Goal: Transaction & Acquisition: Purchase product/service

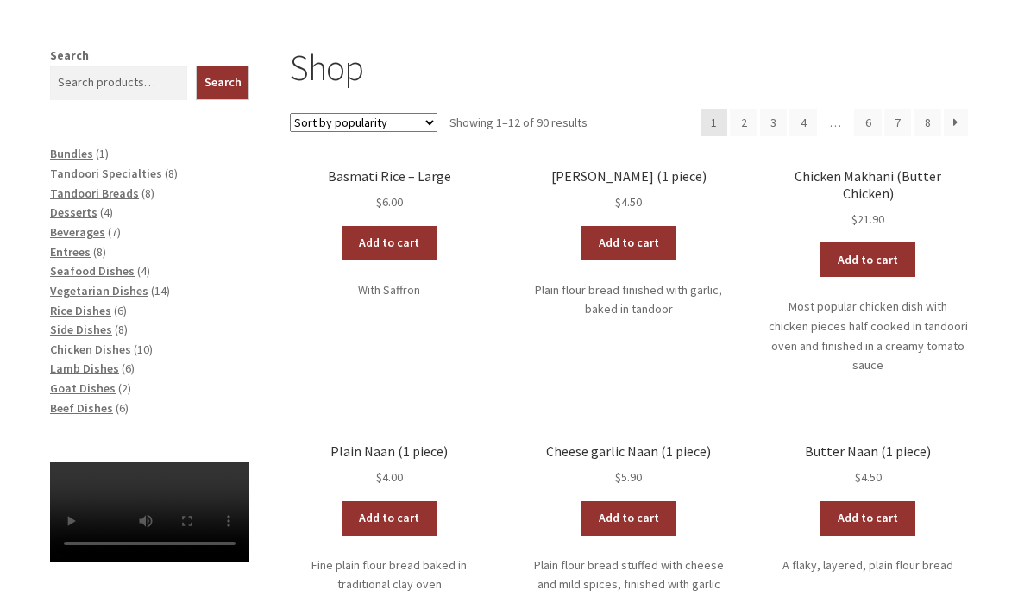
scroll to position [246, 0]
click at [141, 178] on span "Tandoori Specialties" at bounding box center [106, 174] width 112 height 16
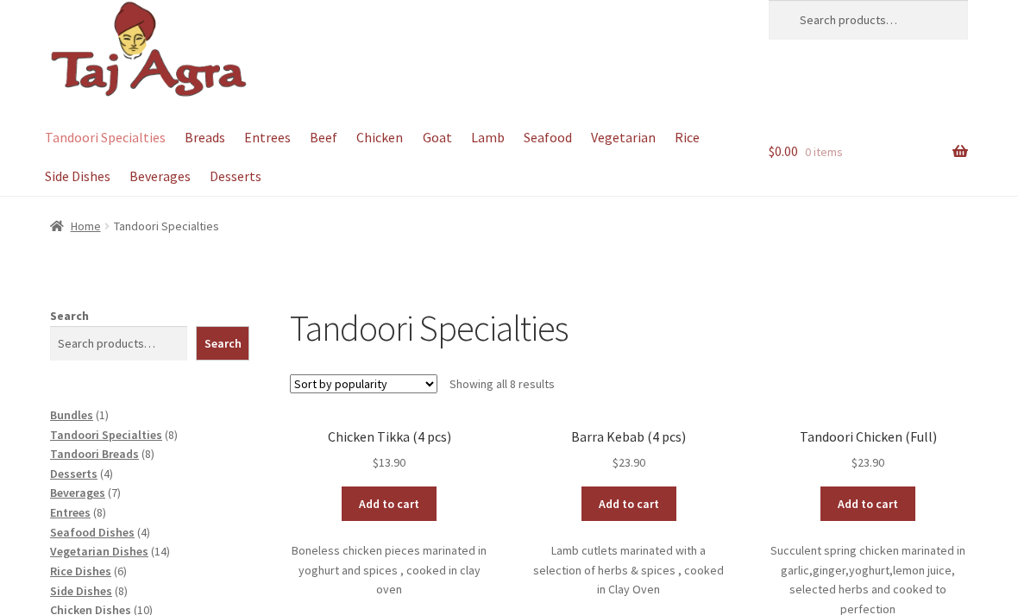
scroll to position [55, 0]
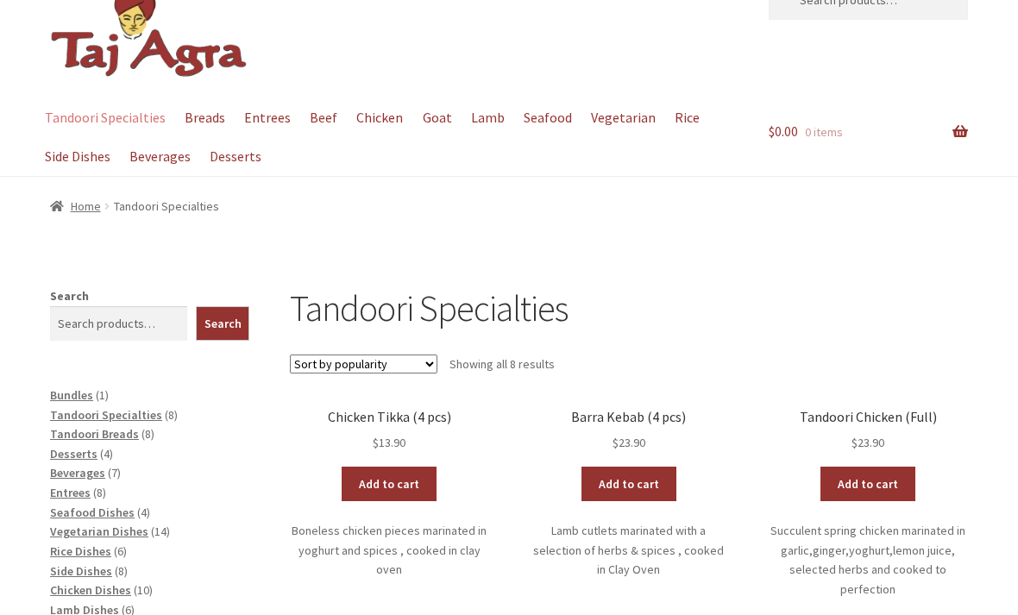
click at [384, 476] on link "Add to cart" at bounding box center [389, 485] width 95 height 35
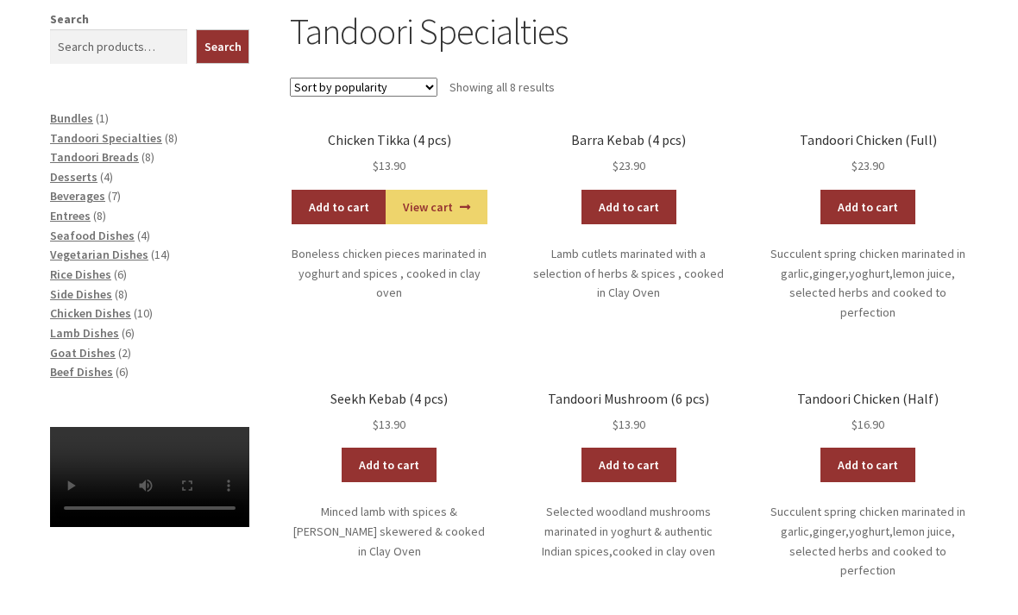
scroll to position [331, 0]
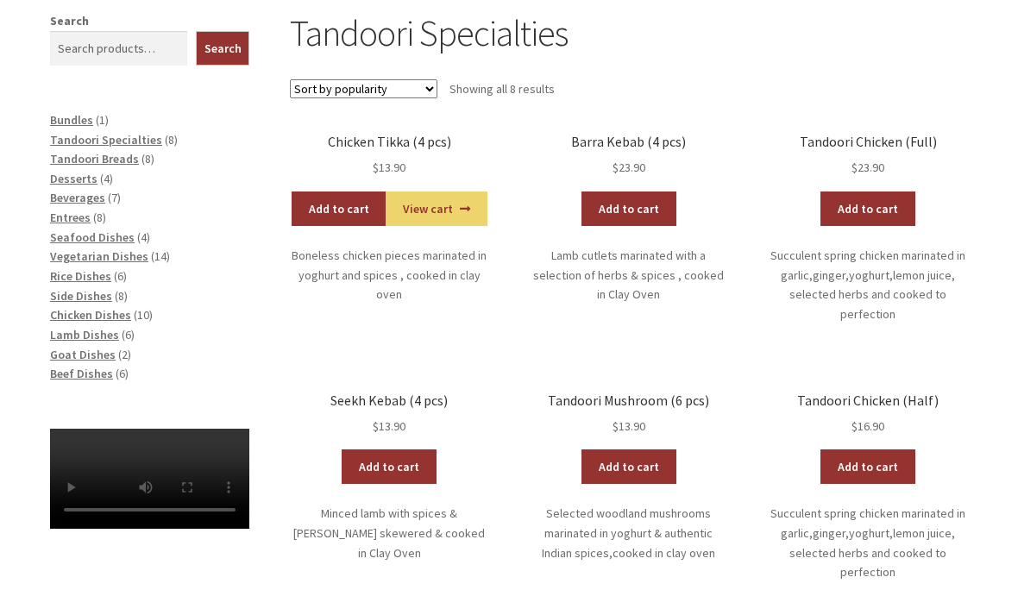
click at [120, 310] on span "Chicken Dishes" at bounding box center [90, 315] width 81 height 16
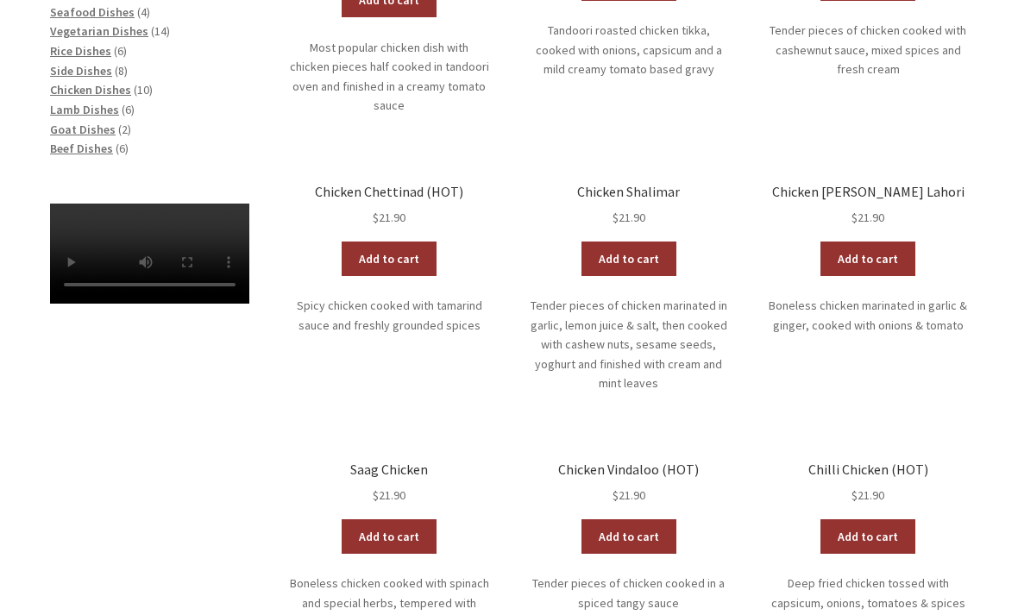
scroll to position [556, 0]
click at [874, 242] on link "Add to cart" at bounding box center [867, 259] width 95 height 35
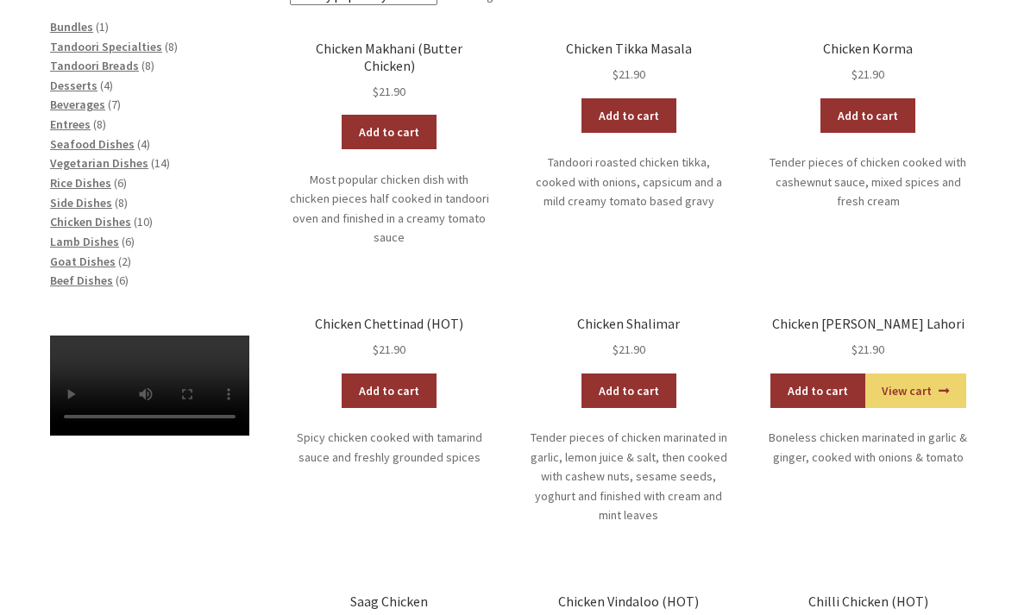
scroll to position [424, 0]
click at [100, 236] on span "Lamb Dishes" at bounding box center [84, 242] width 69 height 16
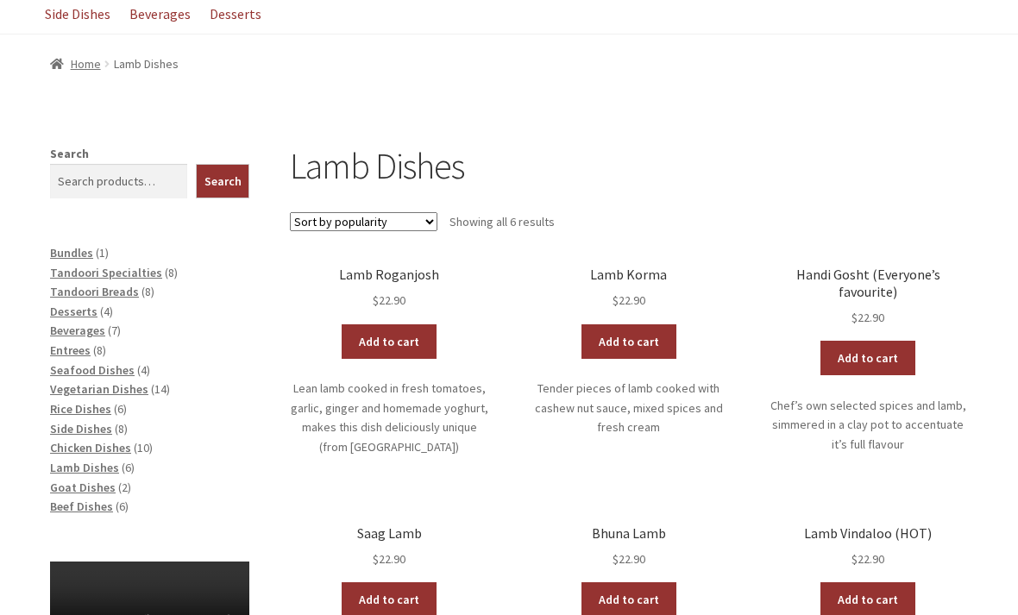
scroll to position [198, 0]
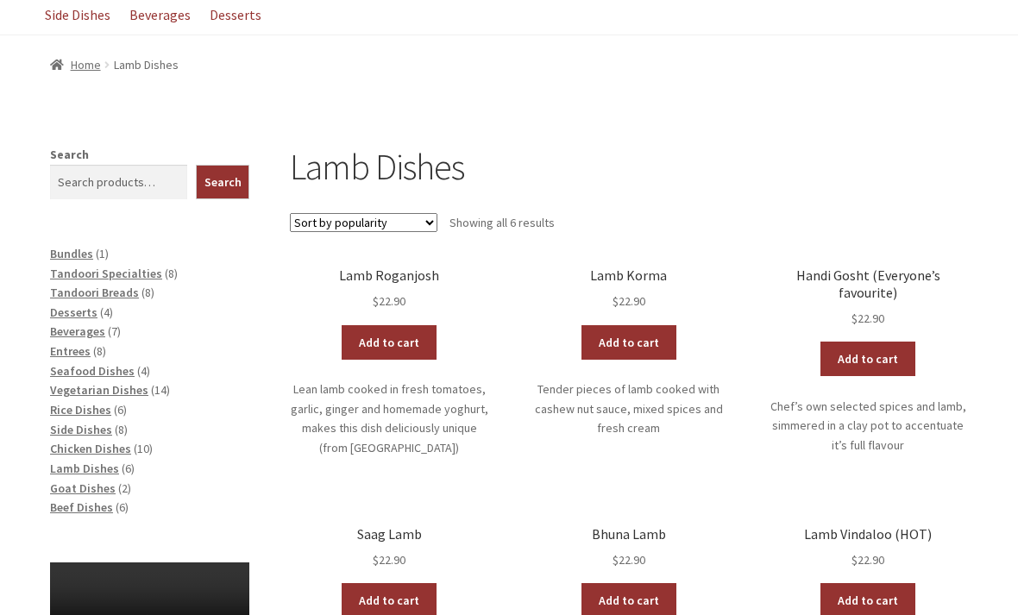
click at [399, 350] on link "Add to cart" at bounding box center [389, 342] width 95 height 35
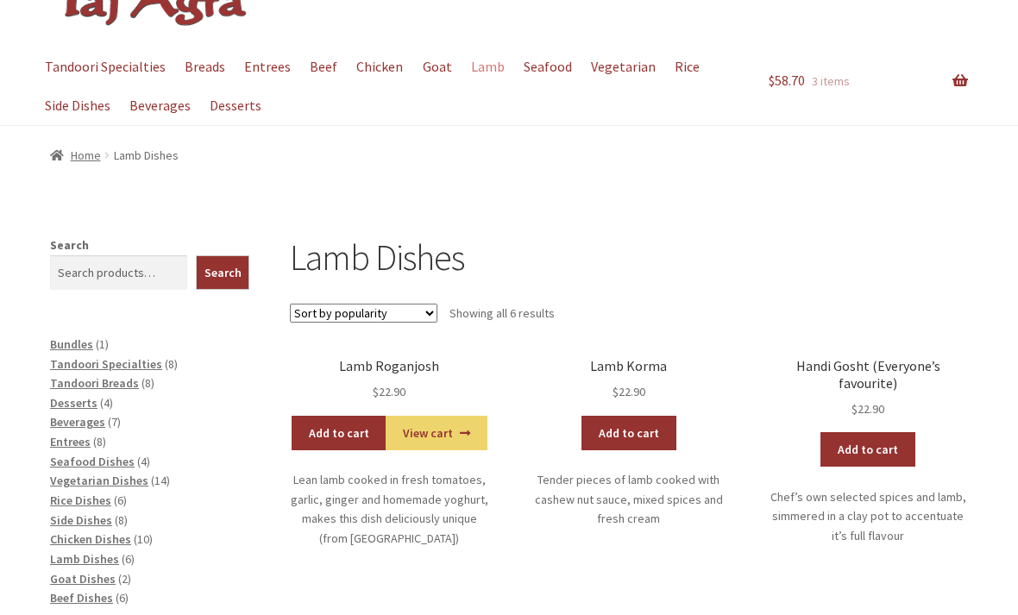
scroll to position [107, 0]
click at [122, 480] on span "Vegetarian Dishes" at bounding box center [99, 481] width 98 height 16
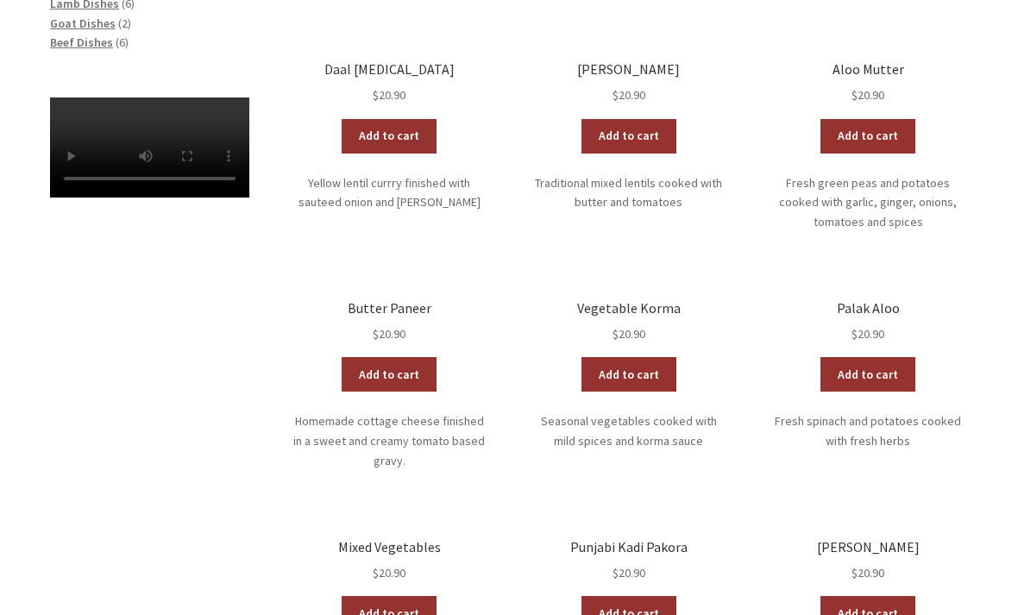
scroll to position [662, 0]
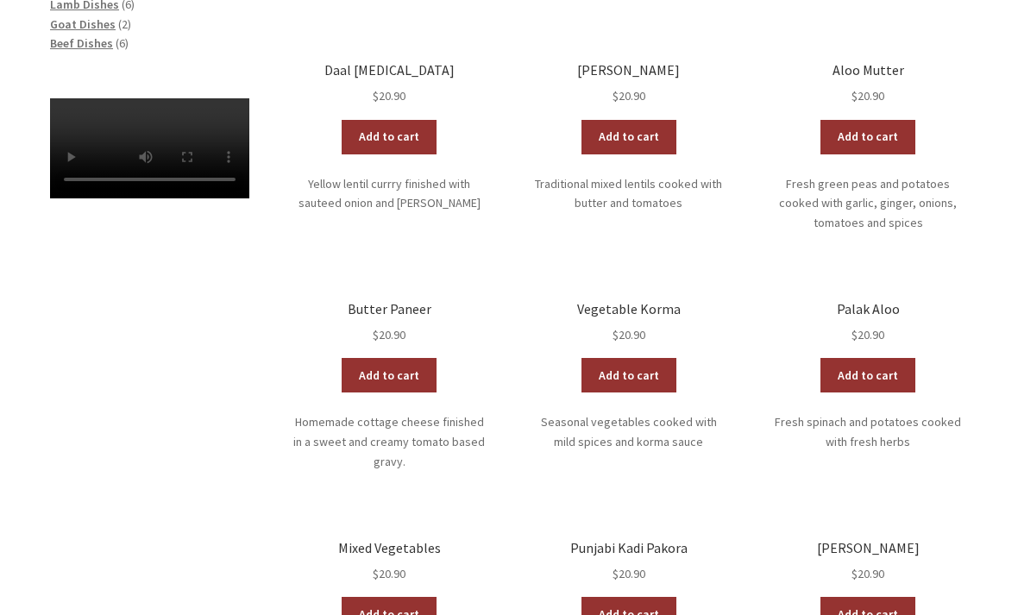
click at [415, 120] on link "Add to cart" at bounding box center [389, 137] width 95 height 35
click at [444, 123] on link "View cart" at bounding box center [436, 137] width 101 height 35
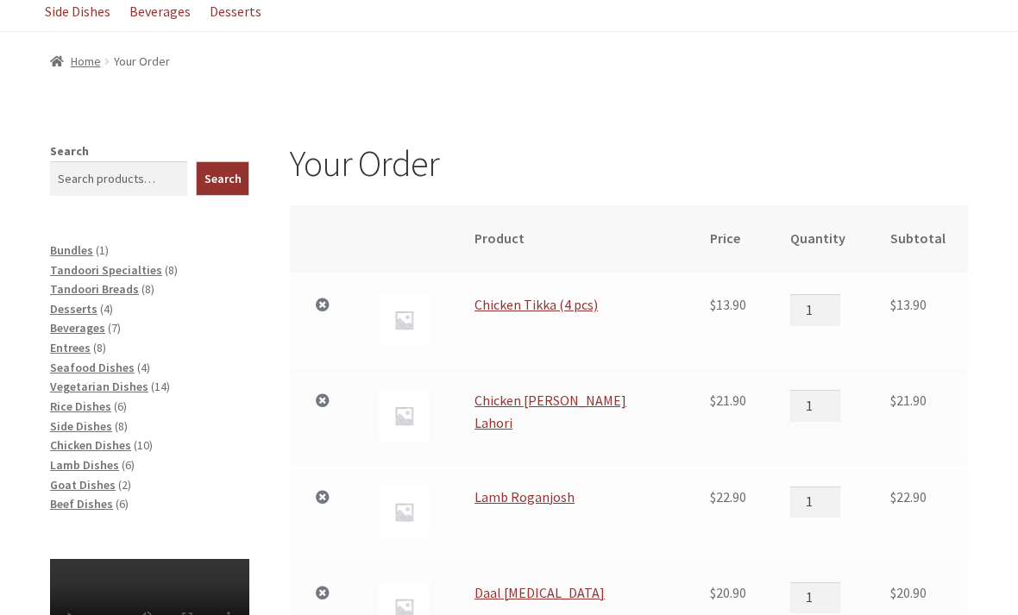
scroll to position [209, 0]
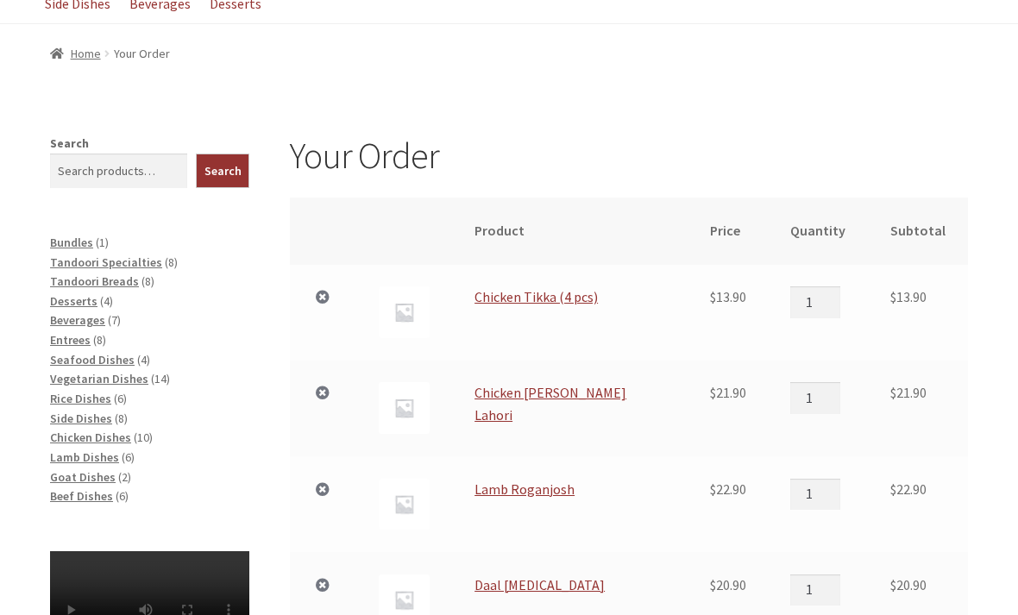
click at [104, 360] on span "Seafood Dishes" at bounding box center [92, 360] width 85 height 16
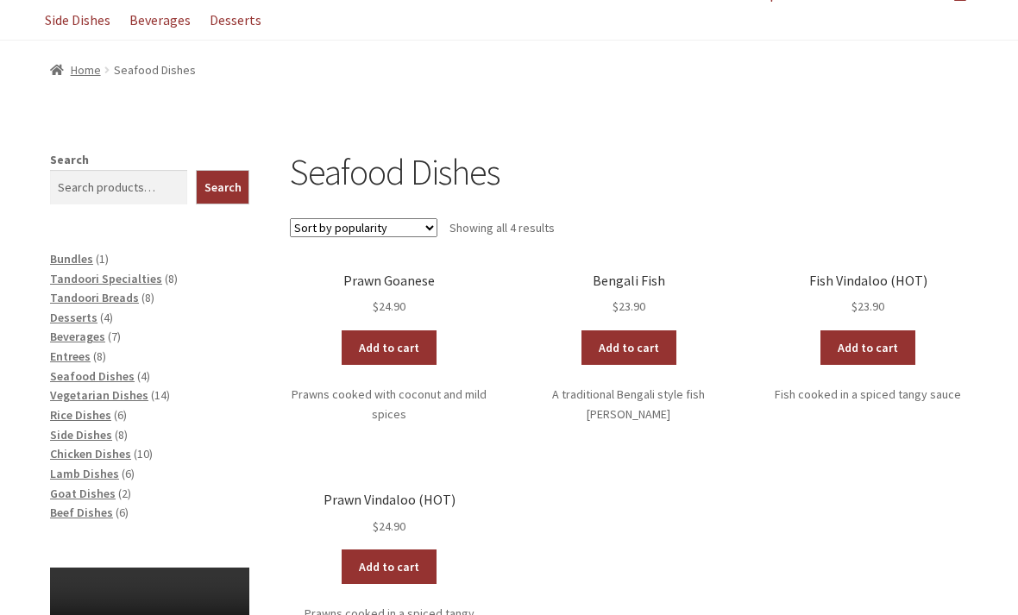
scroll to position [192, 0]
click at [984, 242] on div "Seafood Dishes Sort by popularity Sort by average rating Sort by latest Sort by…" at bounding box center [509, 480] width 990 height 661
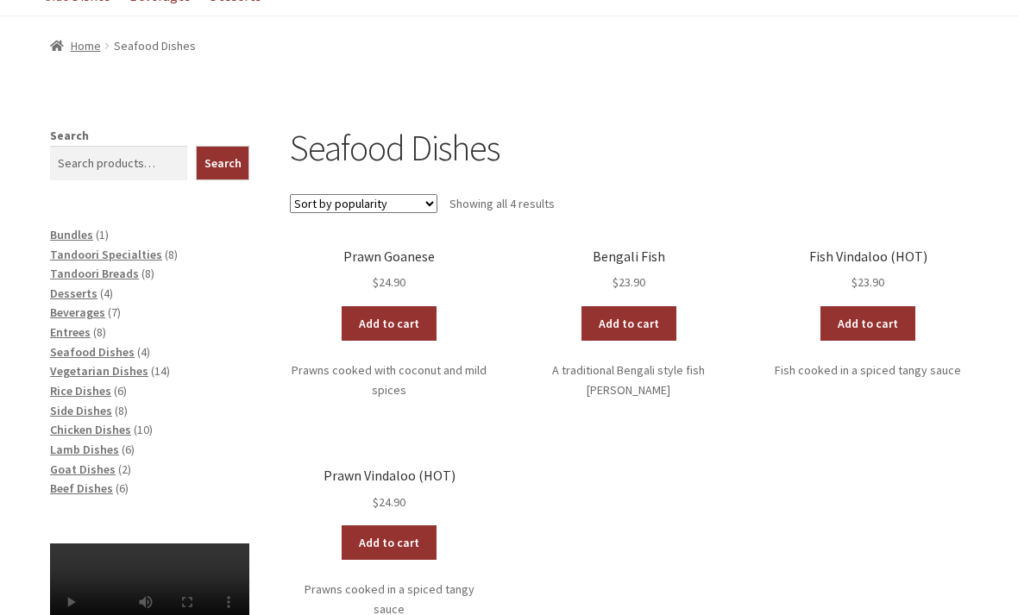
scroll to position [208, 0]
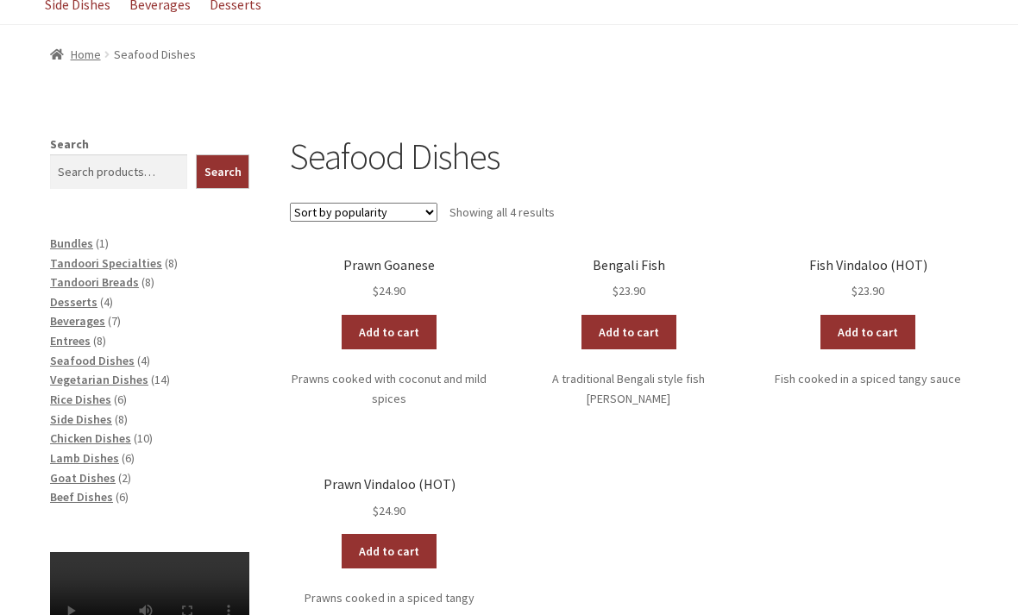
click at [132, 261] on span "Tandoori Specialties" at bounding box center [106, 263] width 112 height 16
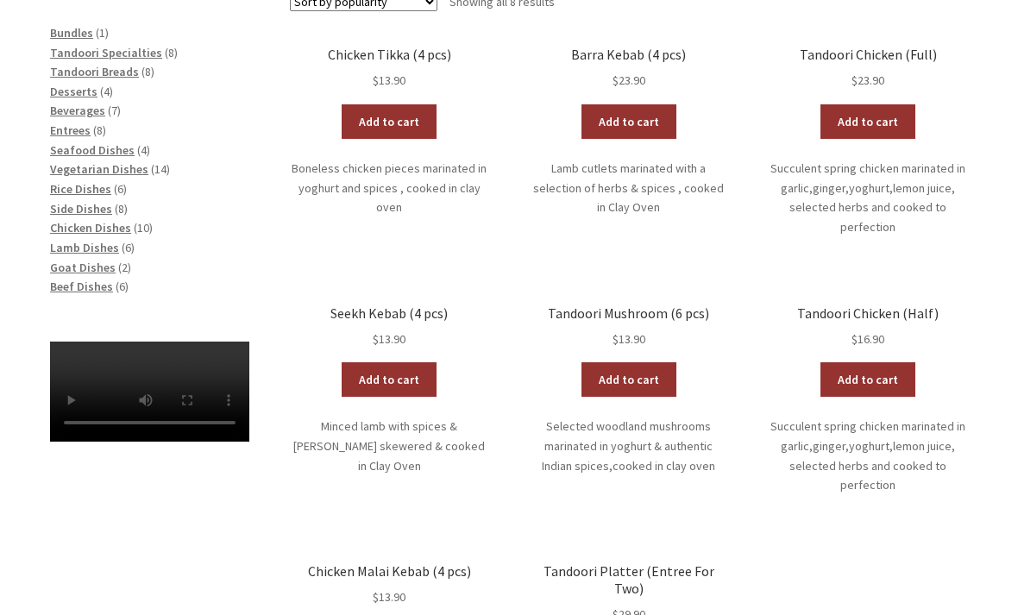
scroll to position [418, 0]
click at [106, 146] on span "Seafood Dishes" at bounding box center [92, 150] width 85 height 16
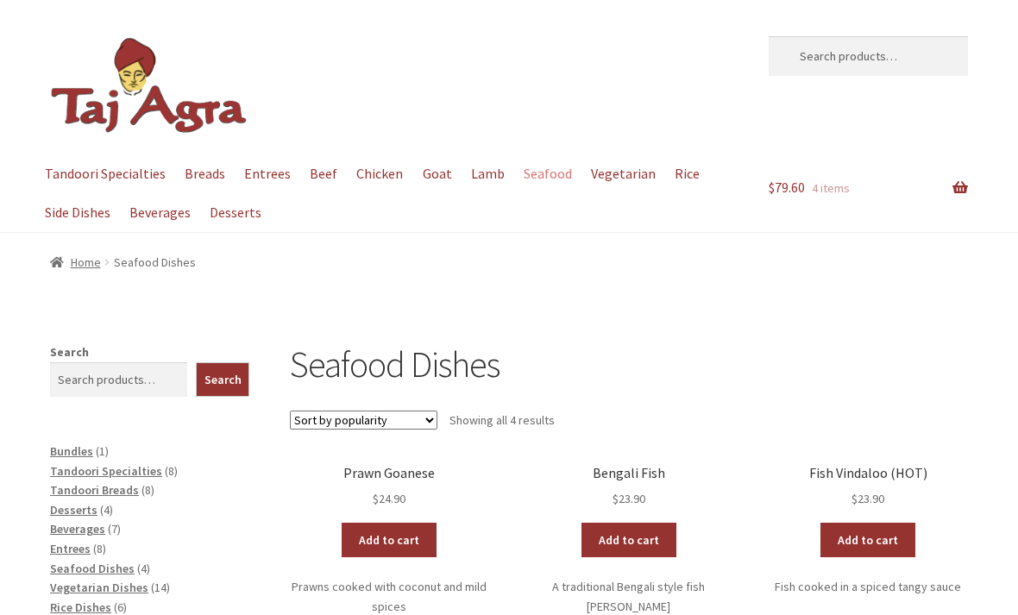
click at [115, 467] on span "Tandoori Specialties" at bounding box center [106, 471] width 112 height 16
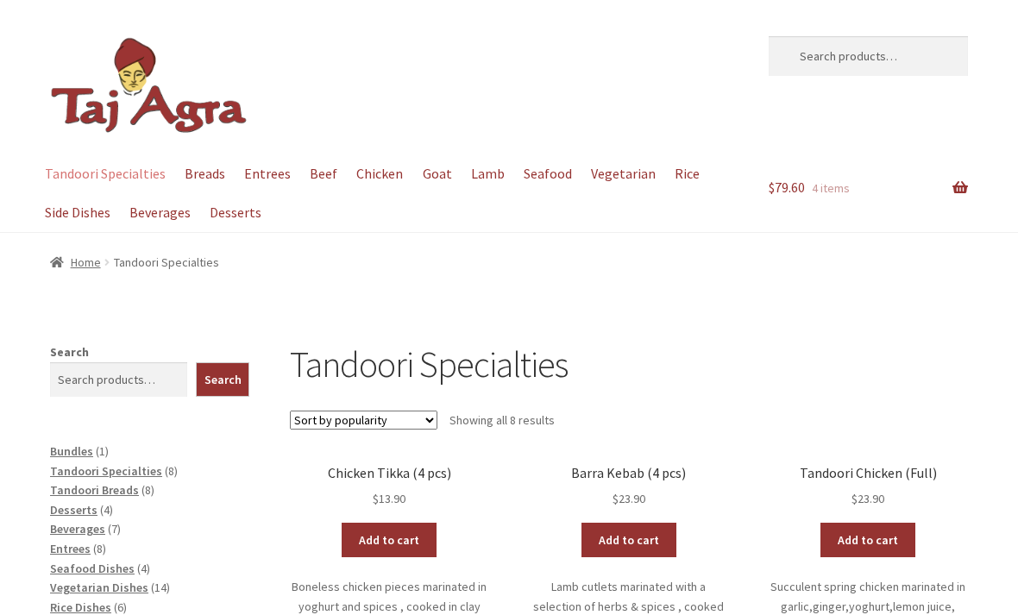
click at [111, 472] on span "Tandoori Specialties" at bounding box center [106, 471] width 112 height 16
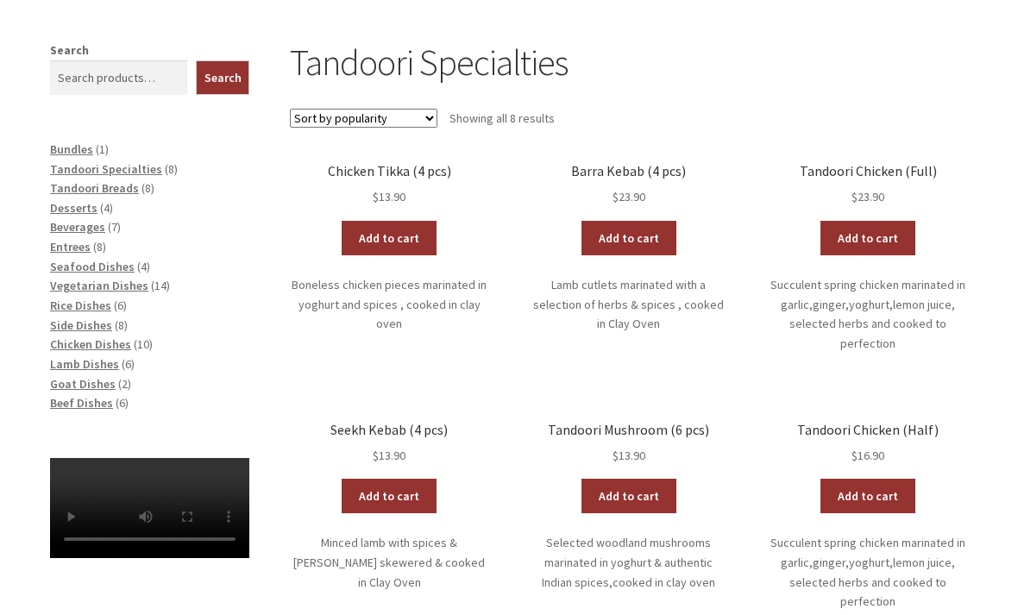
scroll to position [302, 0]
click at [130, 171] on span "Tandoori Specialties" at bounding box center [106, 169] width 112 height 16
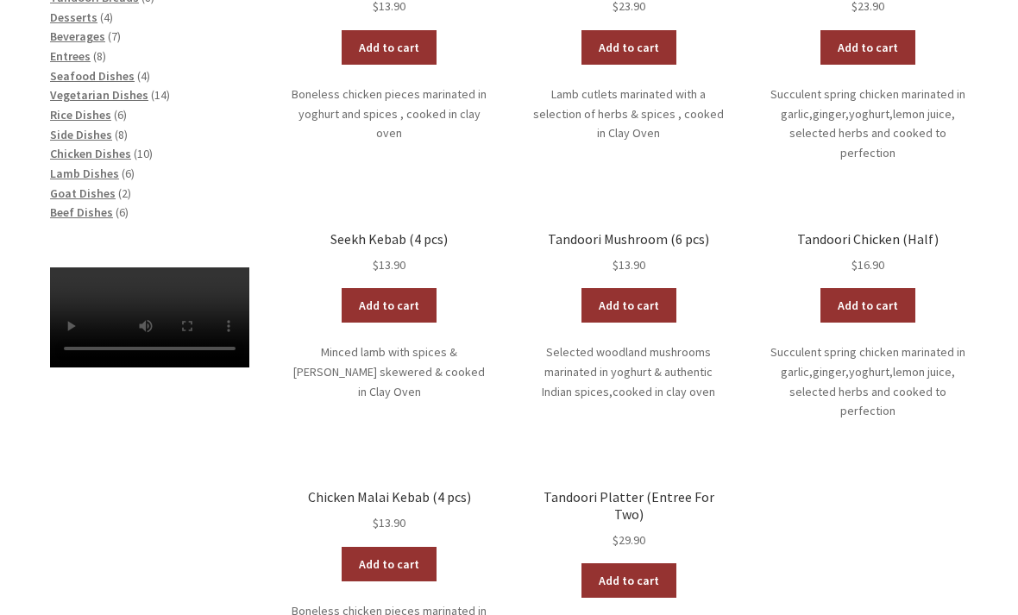
scroll to position [493, 0]
click at [627, 293] on link "Add to cart" at bounding box center [628, 305] width 95 height 35
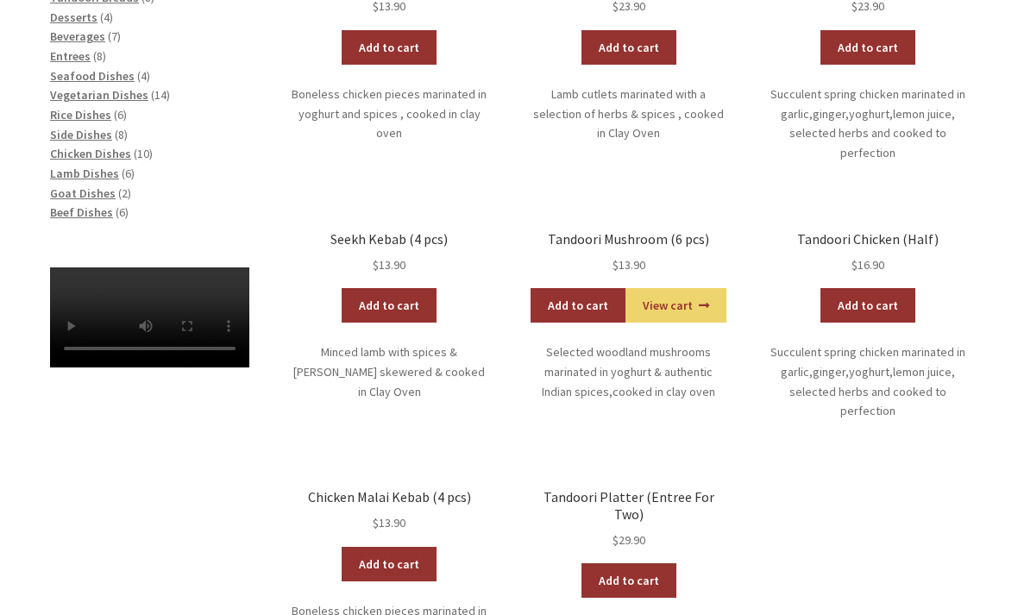
click at [95, 131] on span "Side Dishes" at bounding box center [81, 135] width 62 height 16
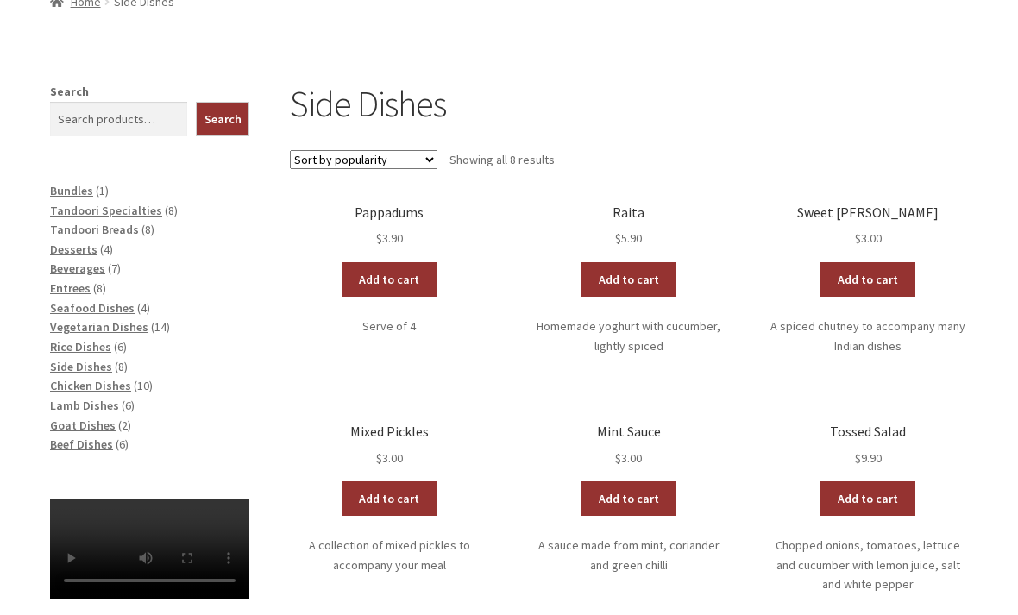
scroll to position [260, 0]
click at [121, 233] on span "Tandoori Breads" at bounding box center [94, 230] width 89 height 16
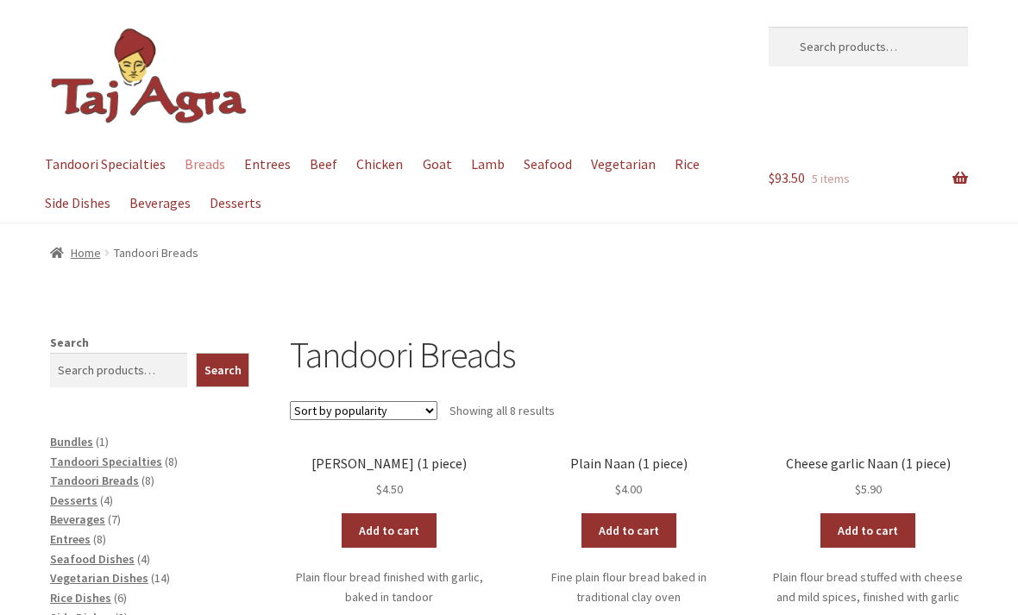
scroll to position [11, 0]
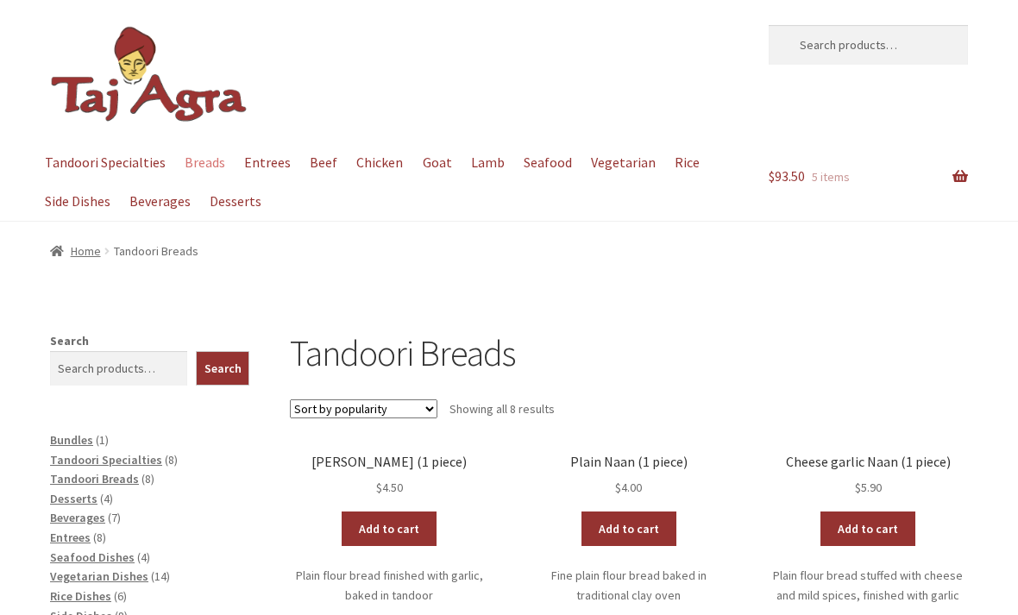
click at [636, 531] on link "Add to cart" at bounding box center [628, 528] width 95 height 35
click at [668, 533] on link "View cart" at bounding box center [675, 528] width 101 height 35
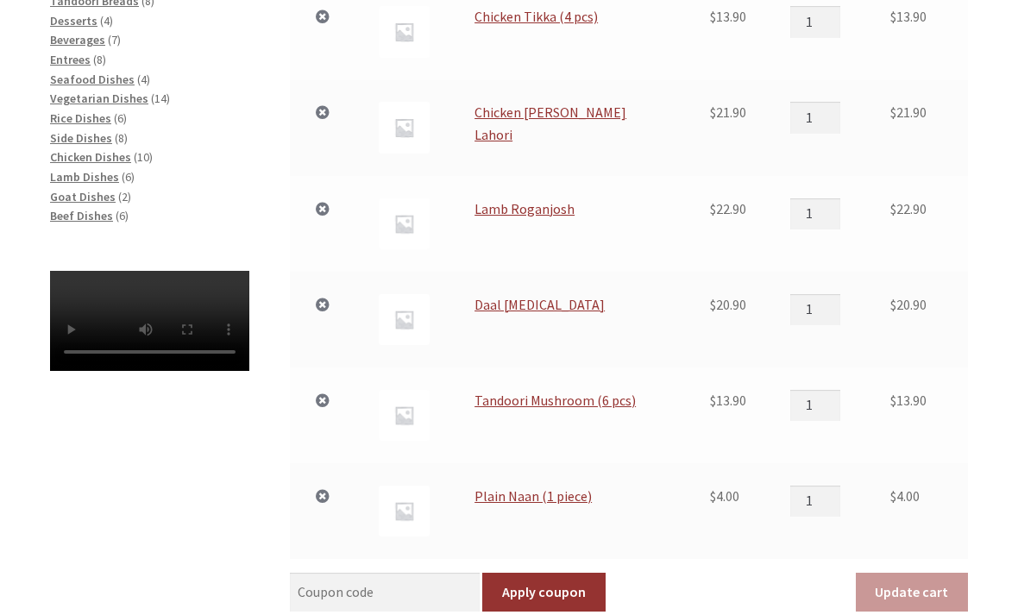
scroll to position [493, 0]
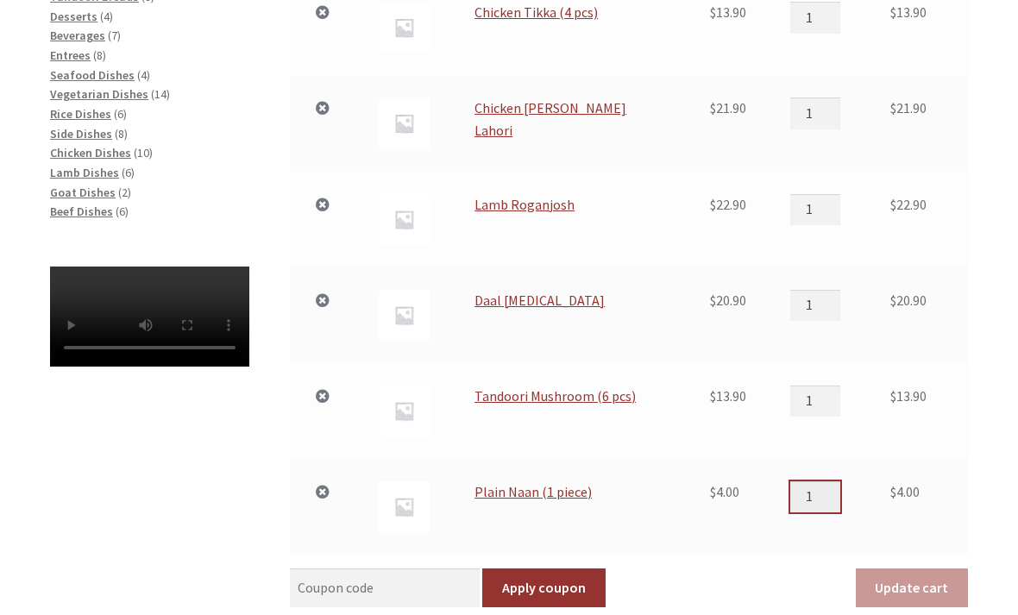
click at [827, 498] on input "1" at bounding box center [815, 496] width 50 height 31
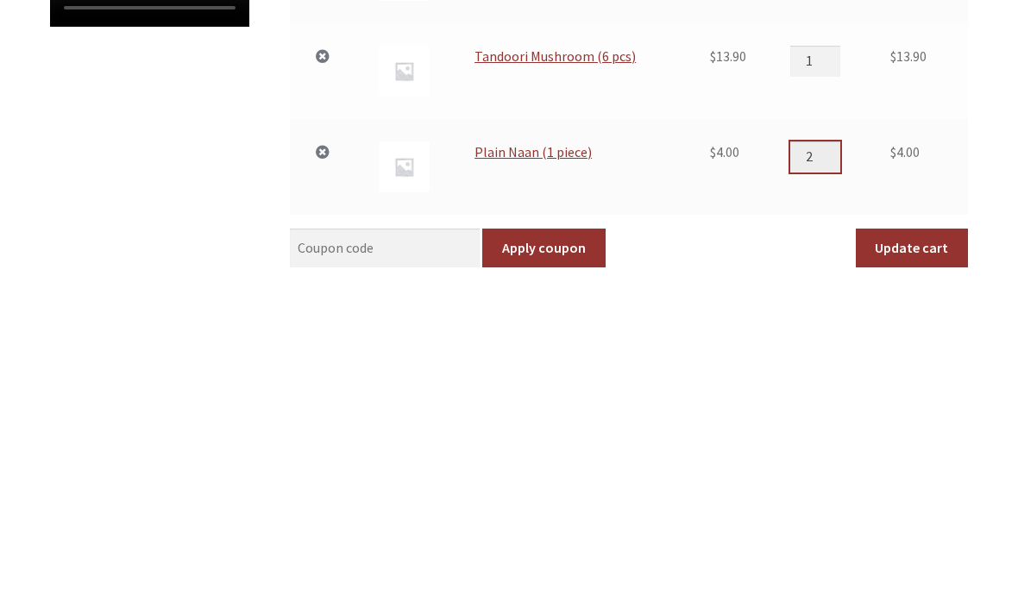
type input "2"
click at [911, 568] on button "Update cart" at bounding box center [912, 588] width 112 height 40
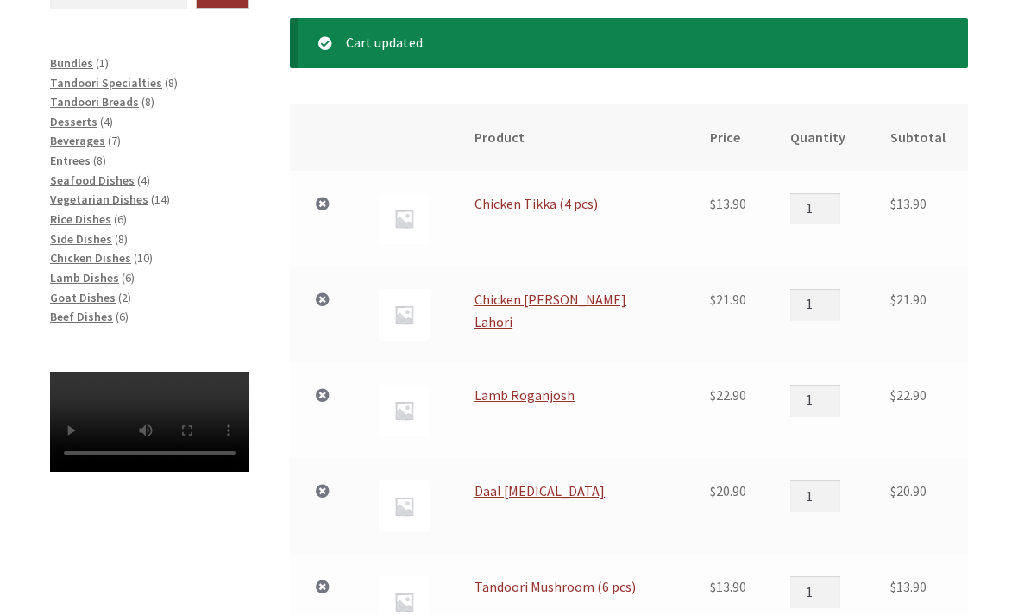
scroll to position [378, 0]
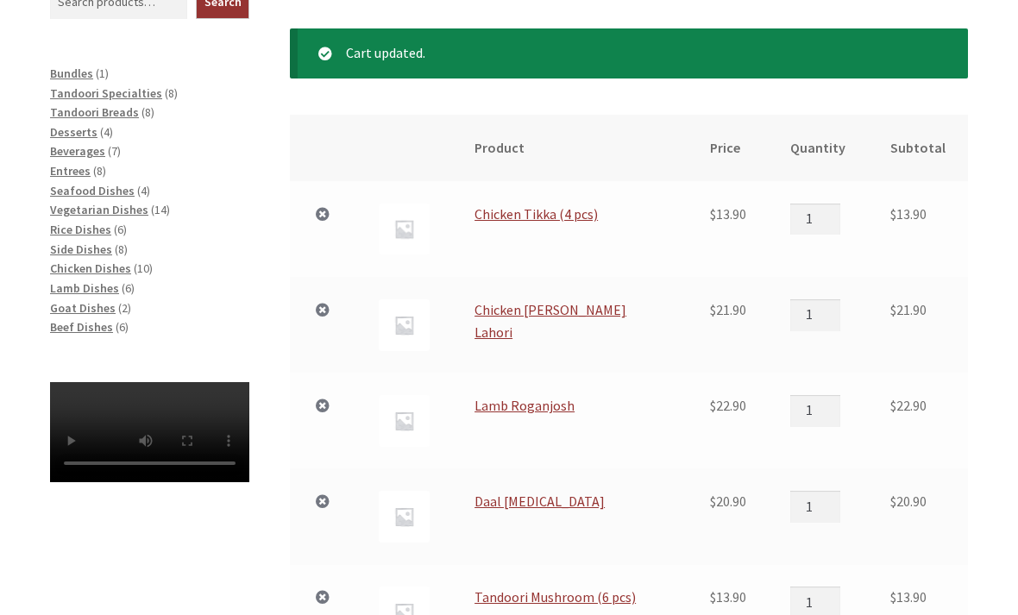
click at [90, 73] on span "Bundles" at bounding box center [71, 74] width 43 height 16
click at [93, 222] on span "Rice Dishes" at bounding box center [80, 230] width 61 height 16
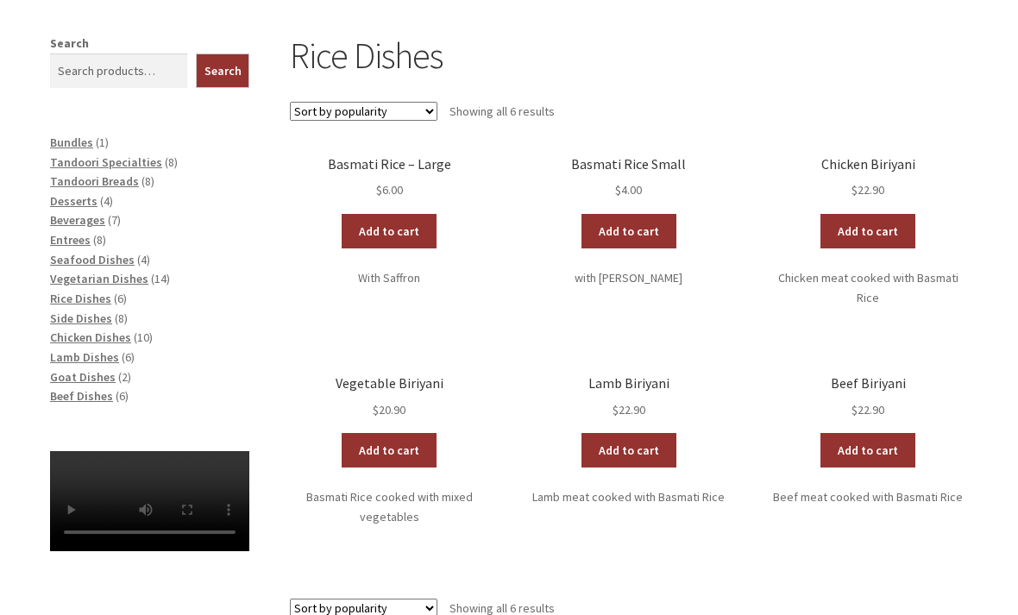
scroll to position [300, 0]
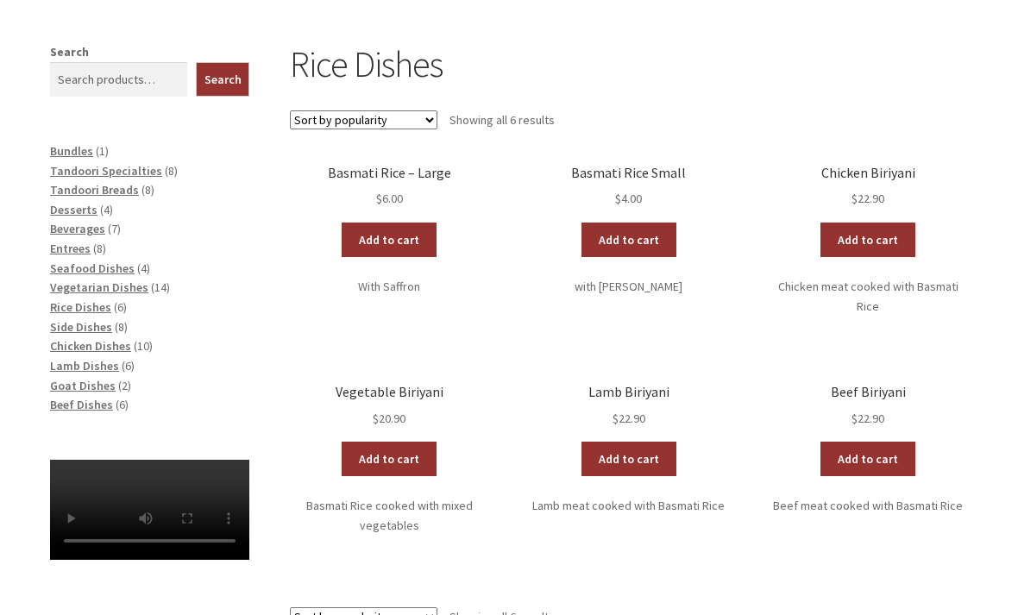
click at [390, 235] on link "Add to cart" at bounding box center [389, 240] width 95 height 35
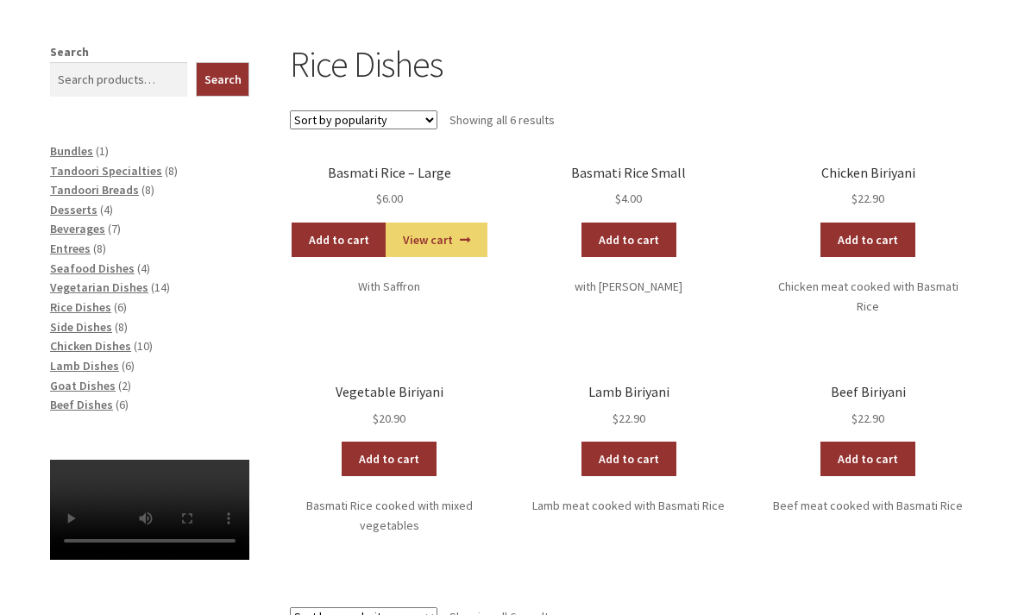
click at [441, 249] on link "View cart" at bounding box center [436, 240] width 101 height 35
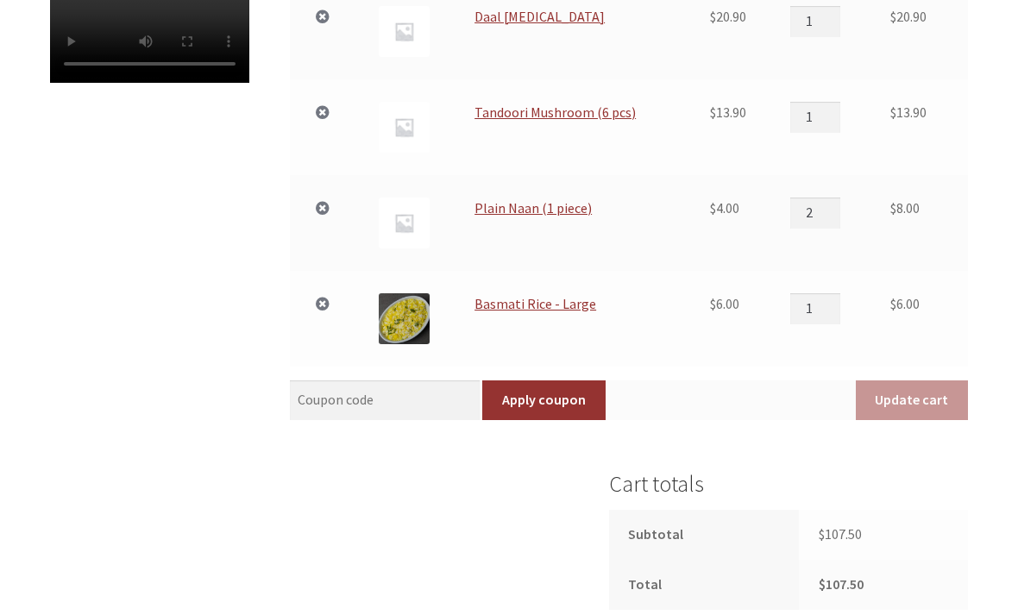
scroll to position [780, 0]
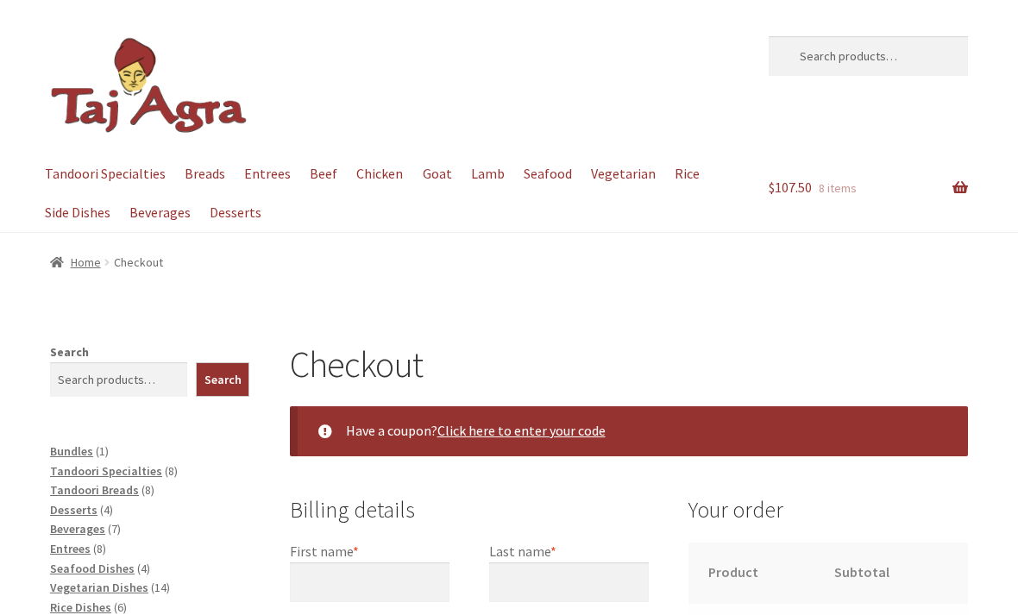
select select "ACT"
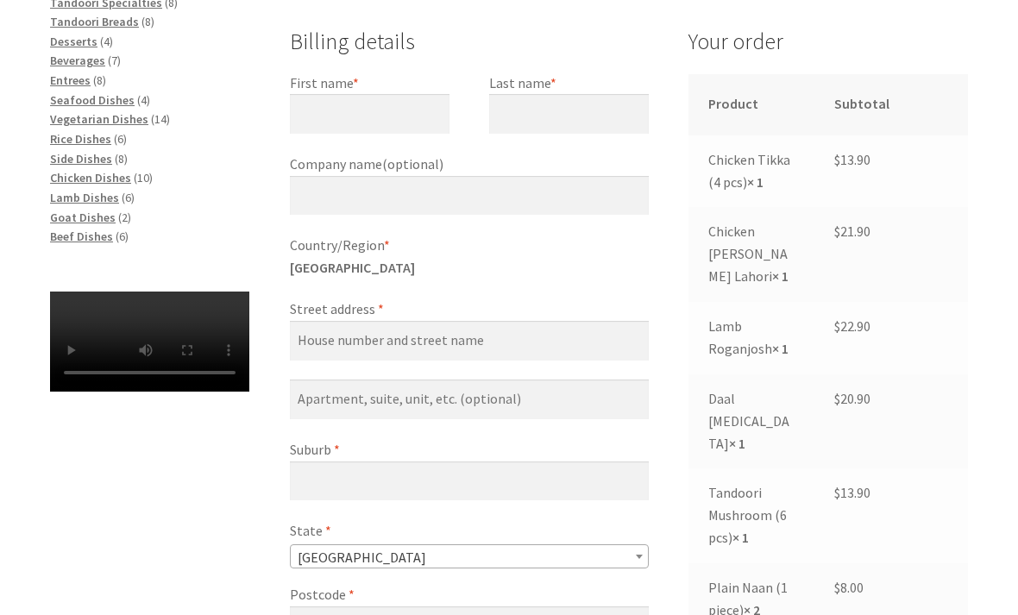
scroll to position [470, 0]
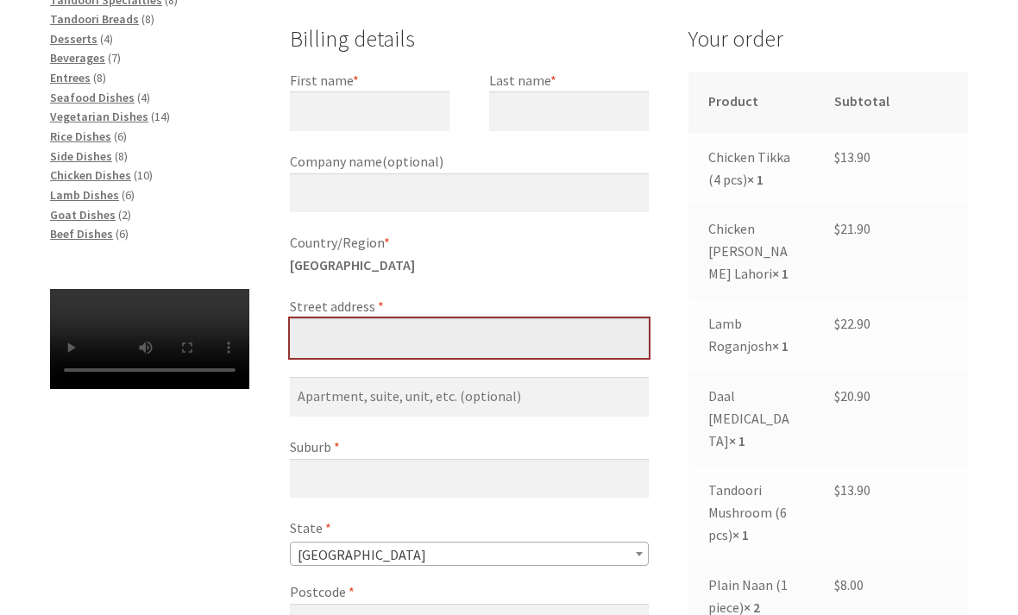
click at [311, 323] on input "Street address *" at bounding box center [469, 338] width 359 height 40
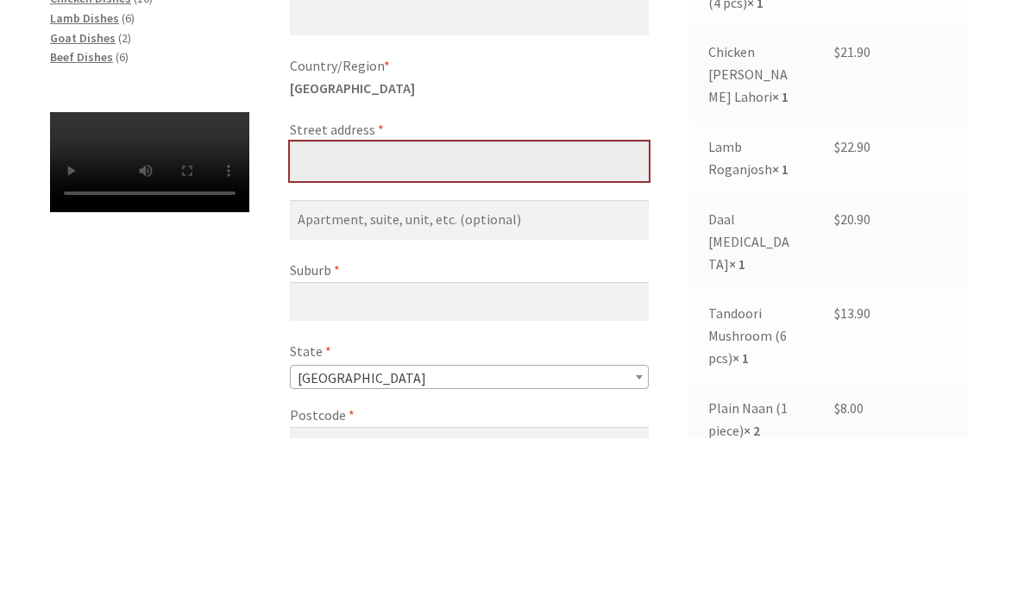
type input "[STREET_ADDRESS]"
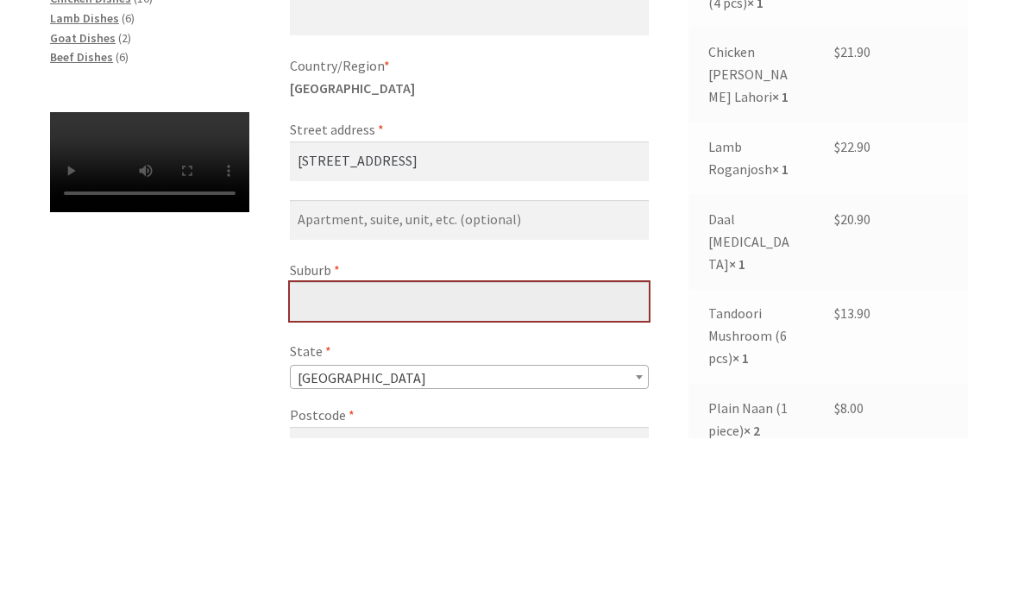
type input "Ainslie"
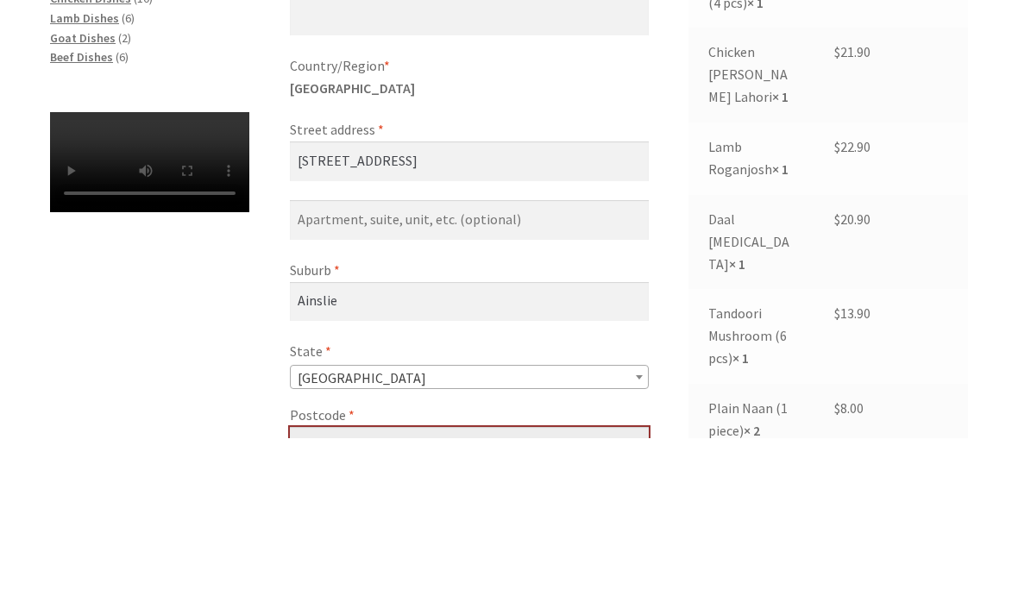
type input "2602"
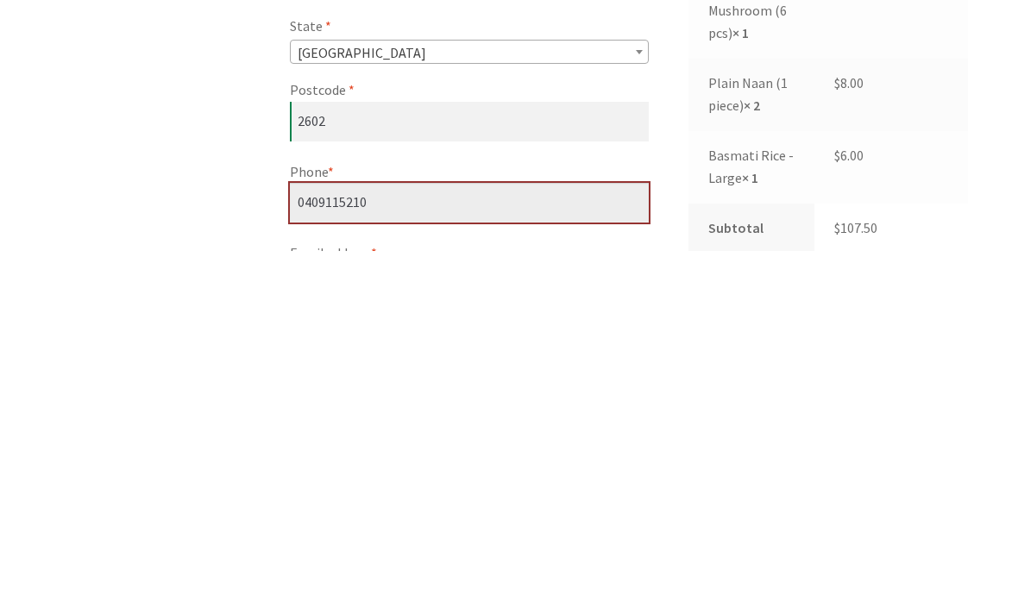
scroll to position [629, 0]
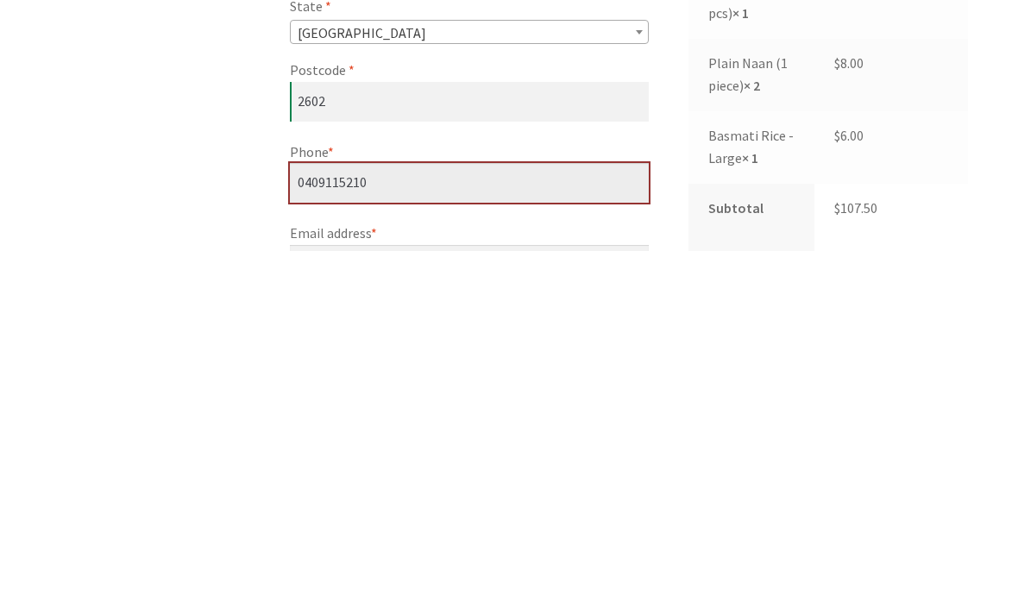
type input "0409115210"
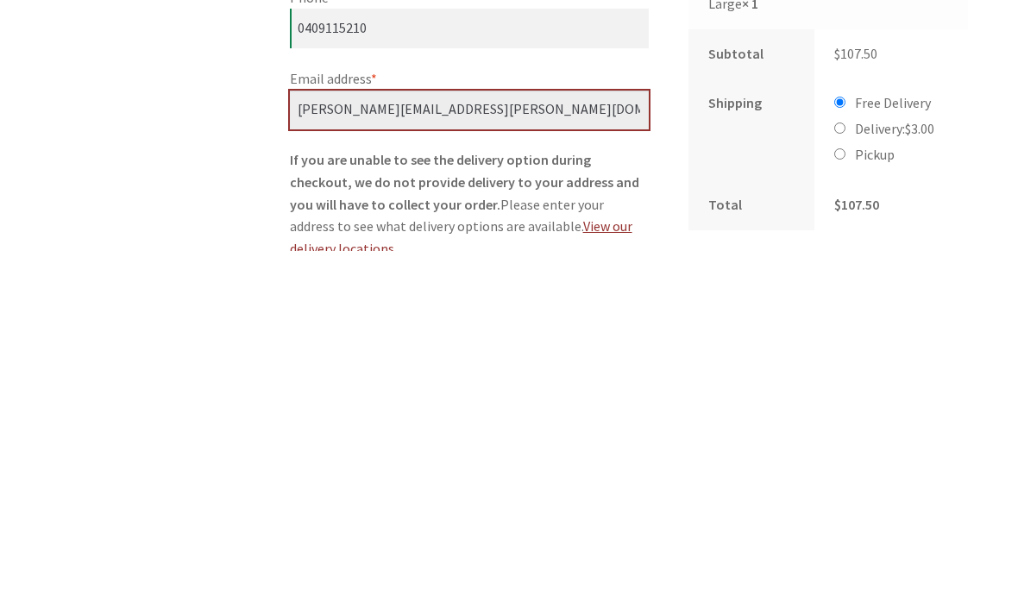
scroll to position [788, 0]
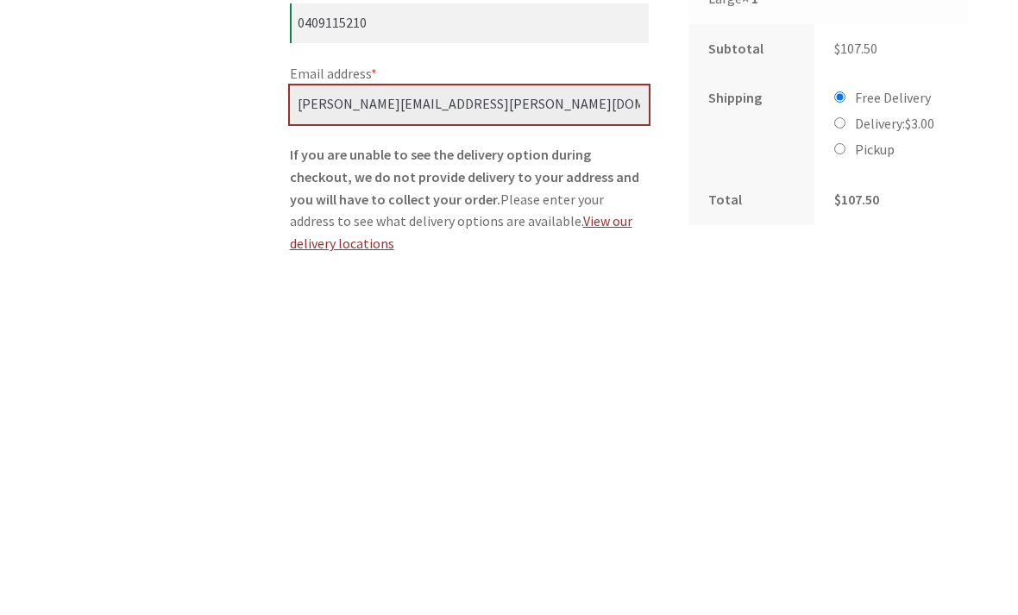
type input "[PERSON_NAME][EMAIL_ADDRESS][PERSON_NAME][DOMAIN_NAME]"
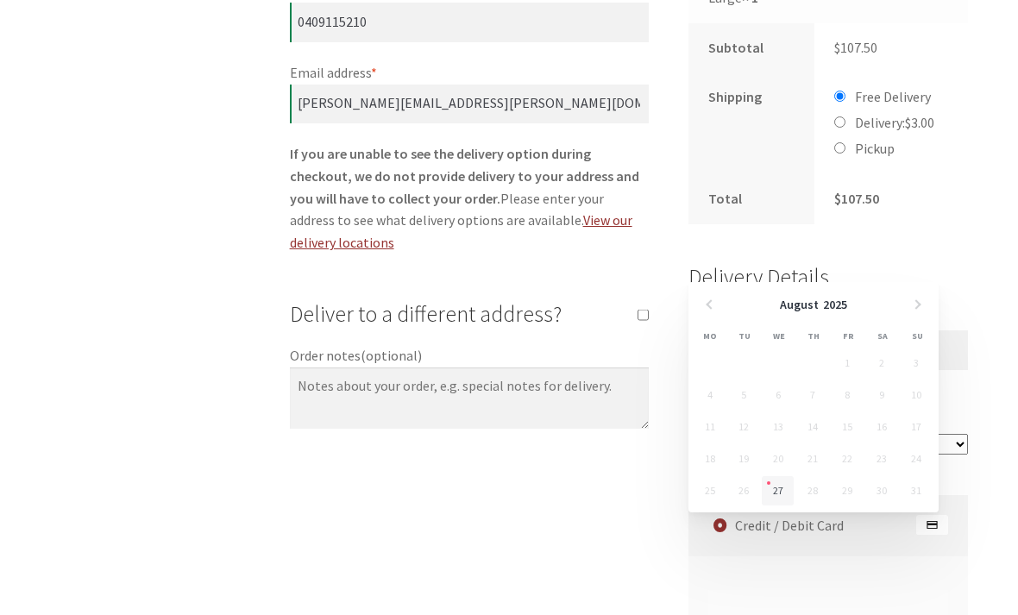
click at [777, 493] on link "27" at bounding box center [778, 490] width 32 height 29
type input "27/08/2025"
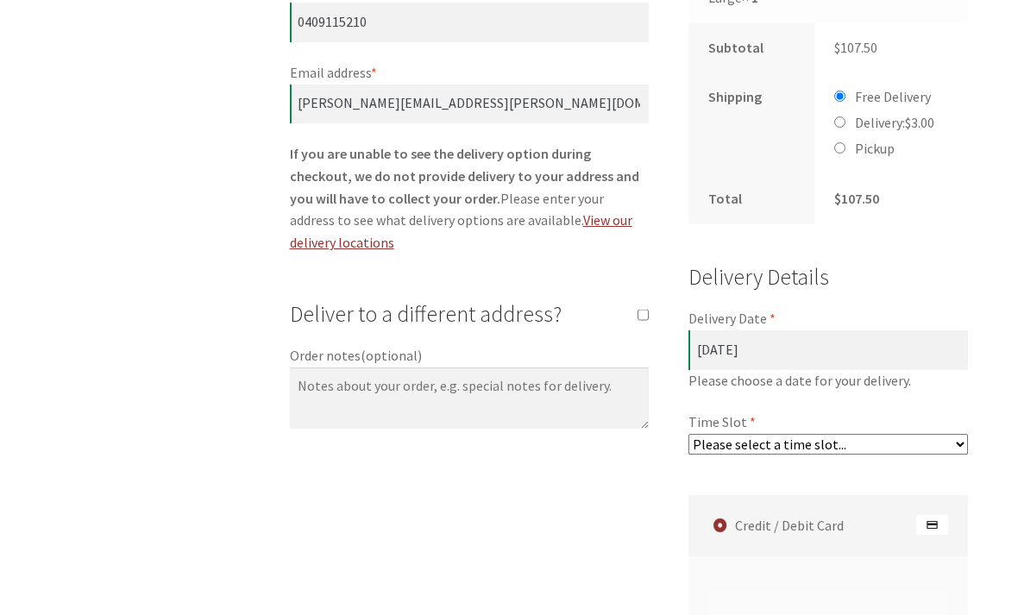
click at [958, 434] on select "Please select a time slot... 05:55 PM - 06:25 PM 06:25 PM - 06:55 PM 06:55 PM -…" at bounding box center [827, 444] width 279 height 21
select select "60c2ef62db861/0|0.00"
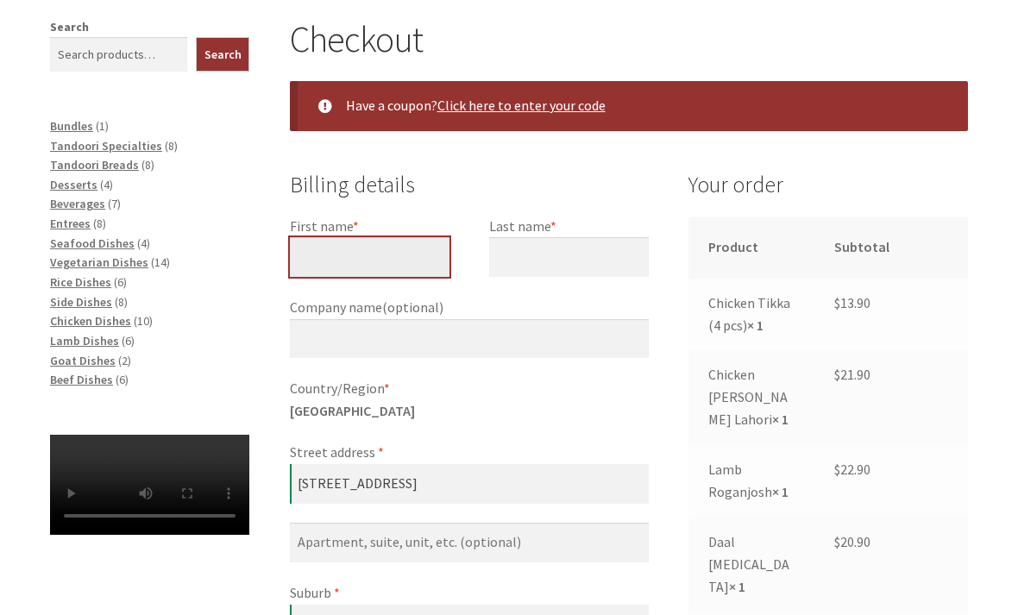
click at [307, 254] on input "First name *" at bounding box center [370, 258] width 160 height 40
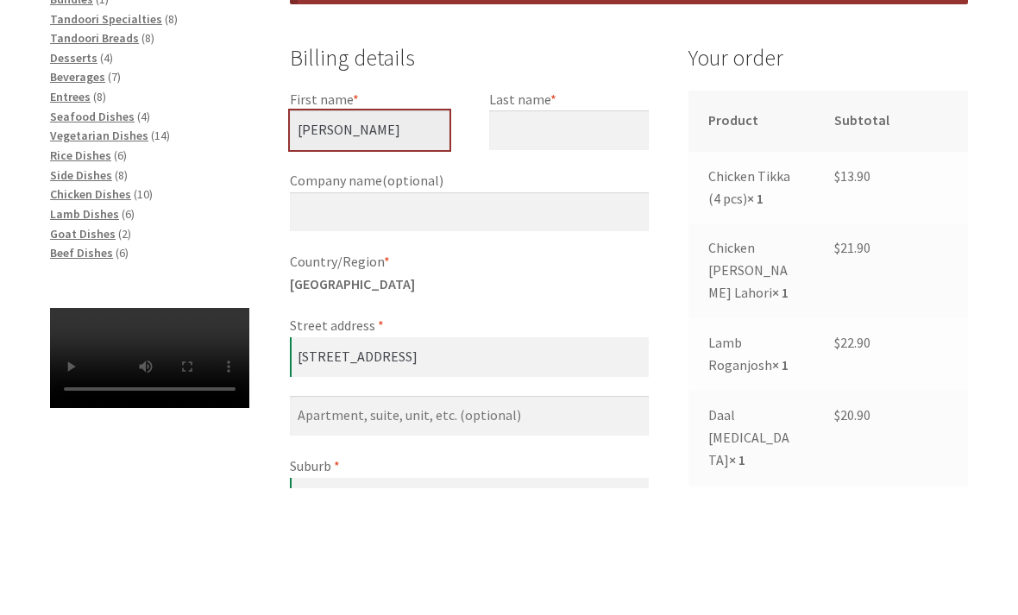
type input "Errol"
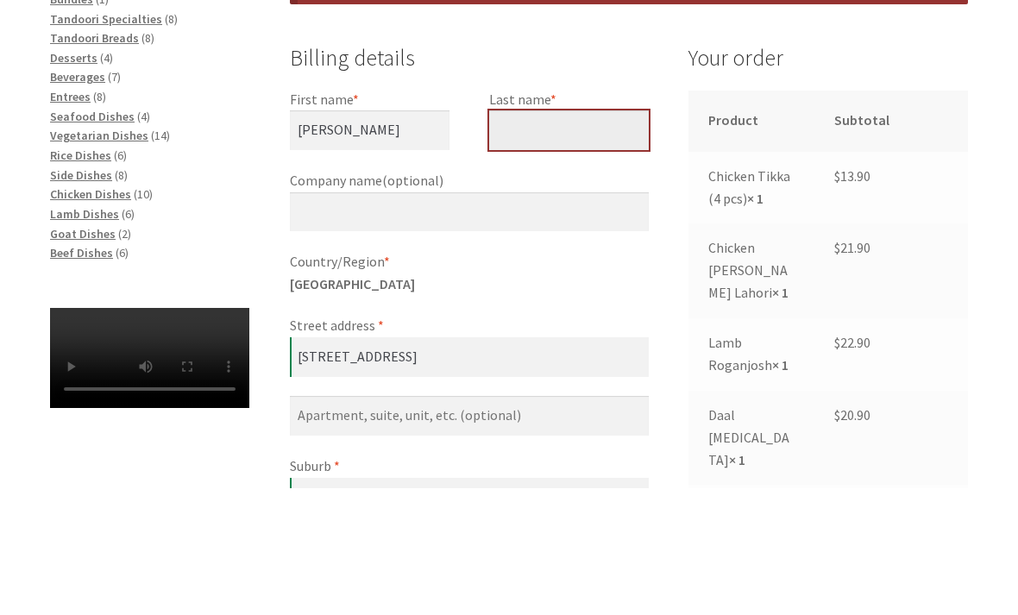
click at [524, 238] on input "Last name *" at bounding box center [569, 258] width 160 height 40
click at [537, 238] on input "Last name *" at bounding box center [569, 258] width 160 height 40
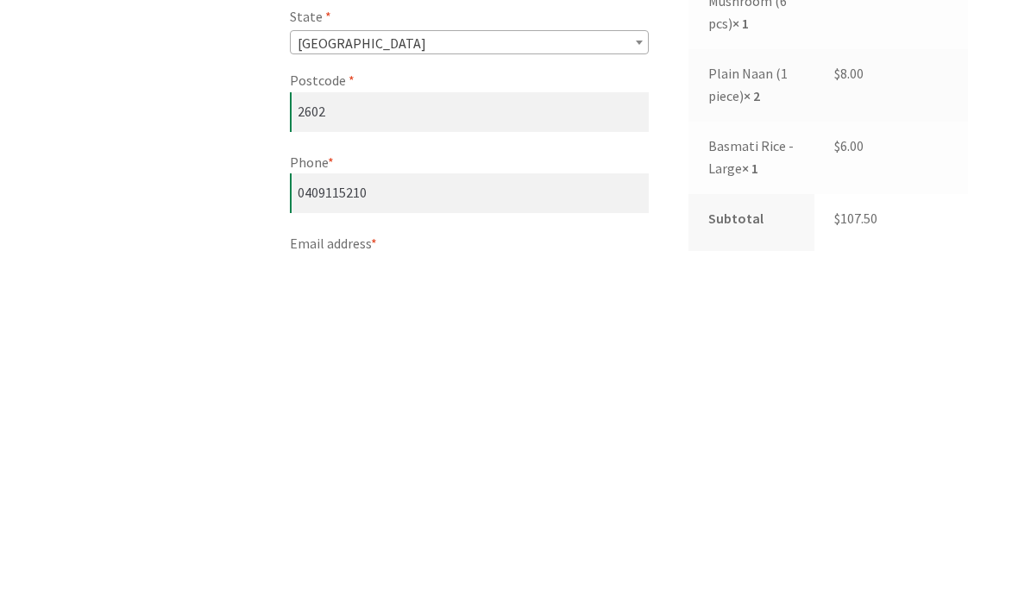
scroll to position [634, 0]
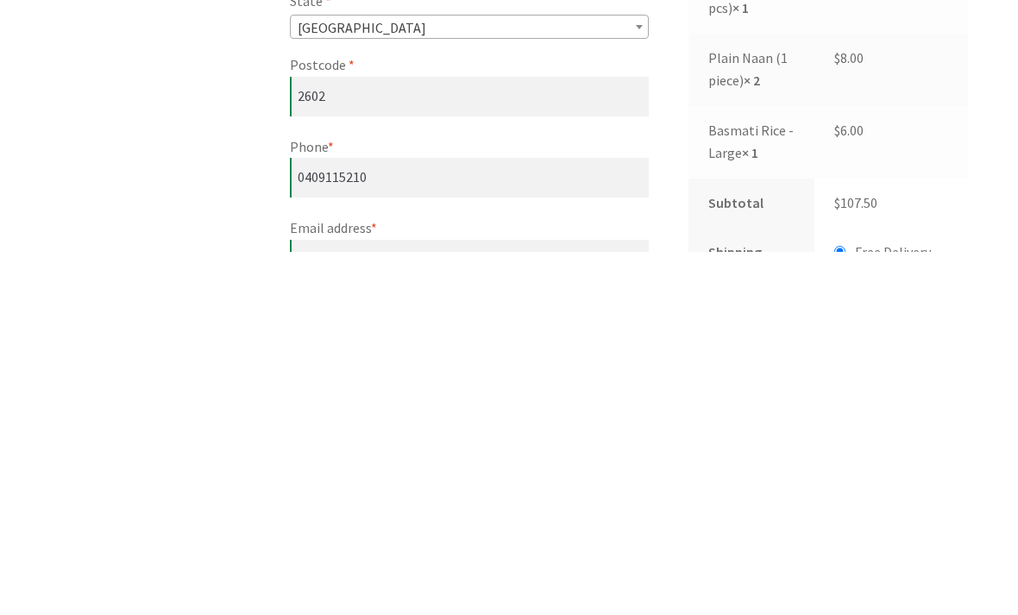
type input "Martin"
click at [474, 604] on input "pam.davoren@gmail.com" at bounding box center [469, 624] width 359 height 40
type input "p"
type input "pam.davoren@gmail.com"
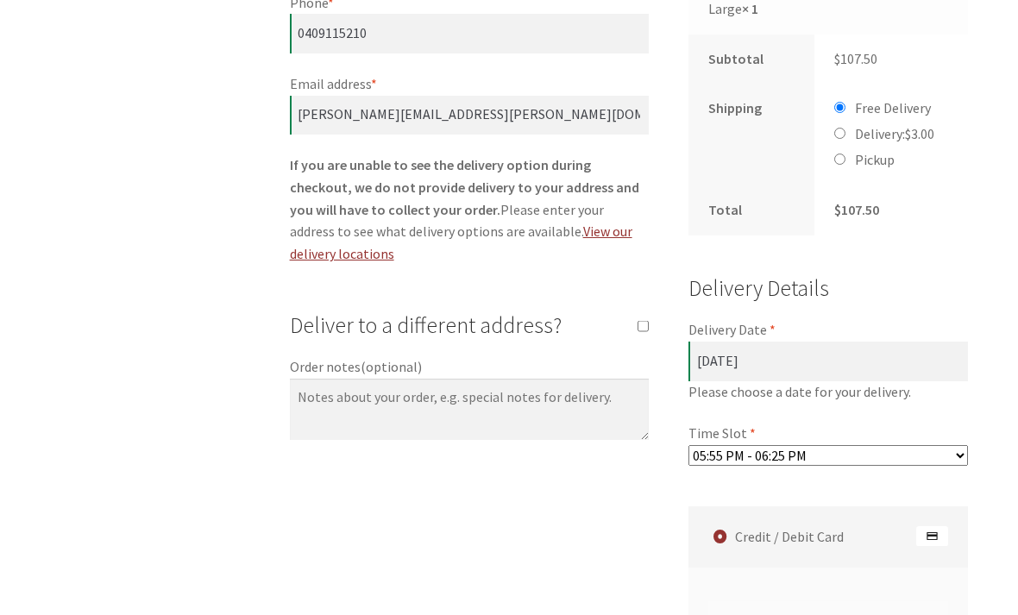
scroll to position [1127, 0]
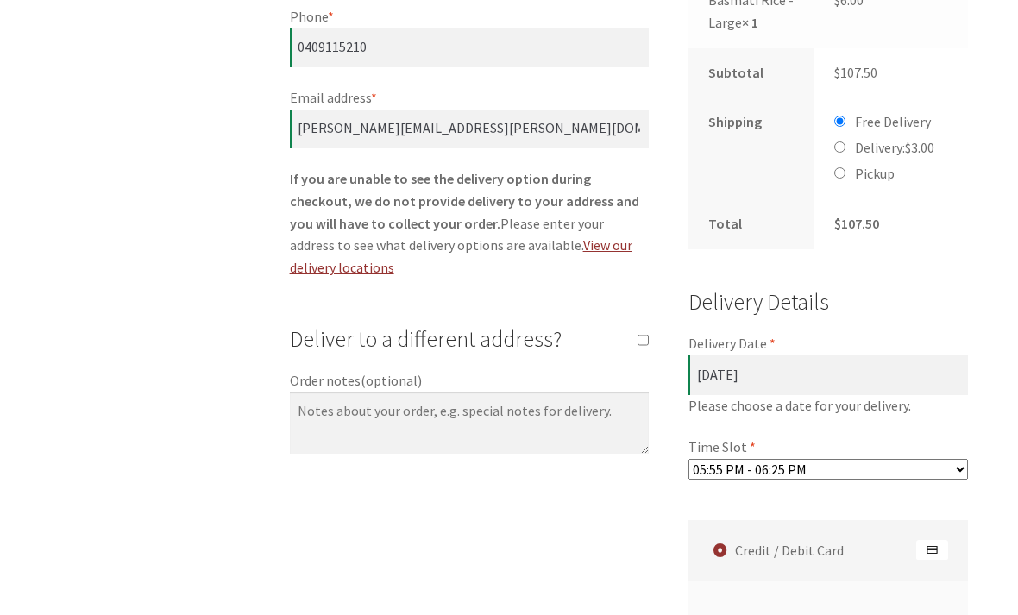
click at [729, 521] on label "Credit / Debit Card" at bounding box center [830, 551] width 274 height 61
click at [0, 0] on input "Credit / Debit Card" at bounding box center [0, 0] width 0 height 0
click at [773, 520] on label "Credit / Debit Card" at bounding box center [830, 550] width 274 height 61
click at [0, 0] on input "Credit / Debit Card" at bounding box center [0, 0] width 0 height 0
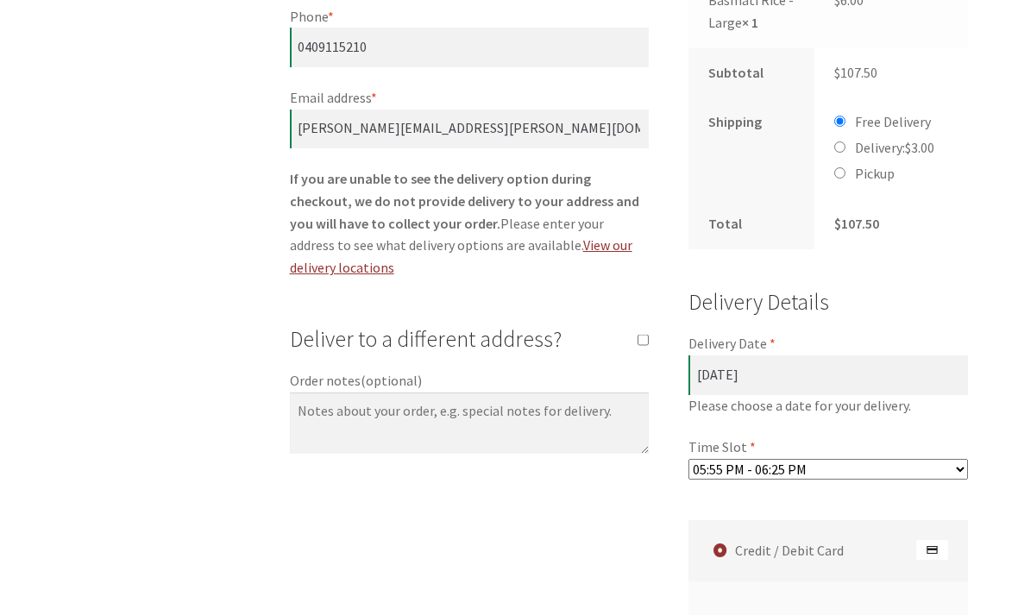
click at [777, 520] on label "Credit / Debit Card" at bounding box center [830, 550] width 274 height 61
click at [0, 0] on input "Credit / Debit Card" at bounding box center [0, 0] width 0 height 0
click at [928, 540] on img "Checkout" at bounding box center [932, 550] width 32 height 21
click at [0, 0] on input "Credit / Debit Card" at bounding box center [0, 0] width 0 height 0
click at [735, 520] on label "Credit / Debit Card" at bounding box center [830, 550] width 274 height 61
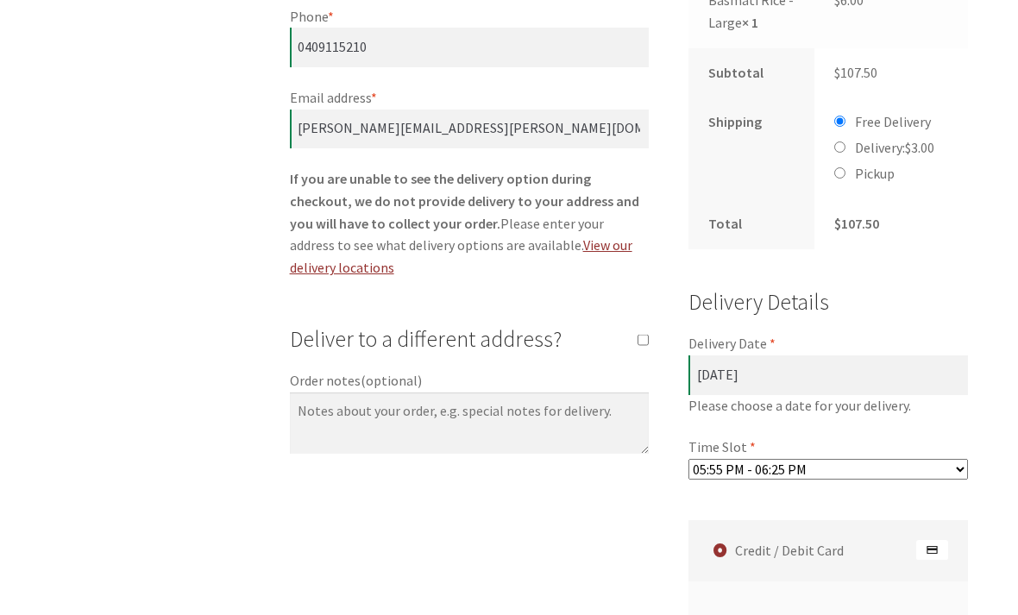
click at [0, 0] on input "Credit / Debit Card" at bounding box center [0, 0] width 0 height 0
click at [884, 520] on label "Credit / Debit Card" at bounding box center [830, 550] width 274 height 61
click at [0, 0] on input "Credit / Debit Card" at bounding box center [0, 0] width 0 height 0
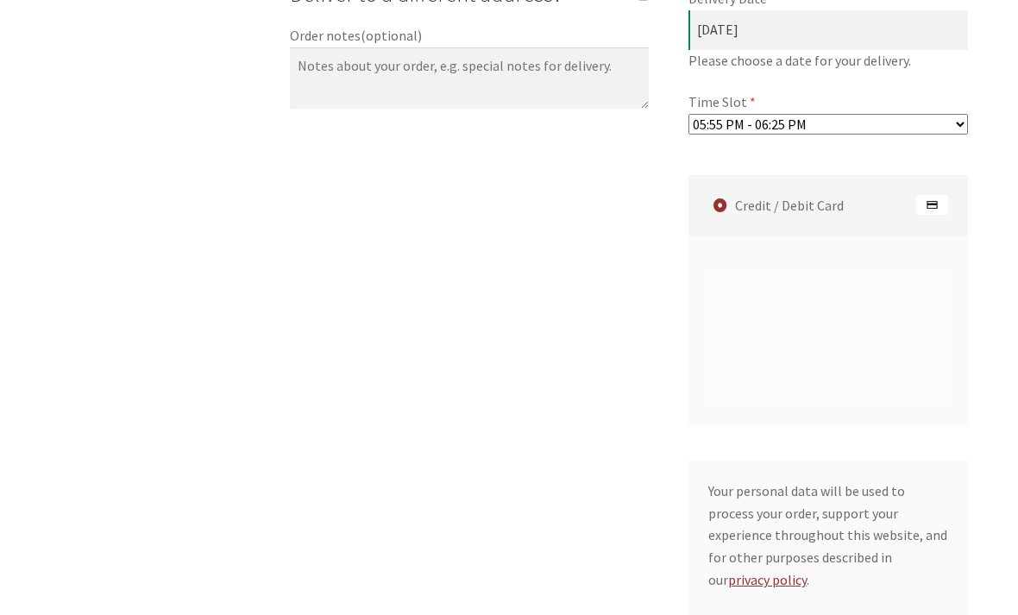
scroll to position [1476, 0]
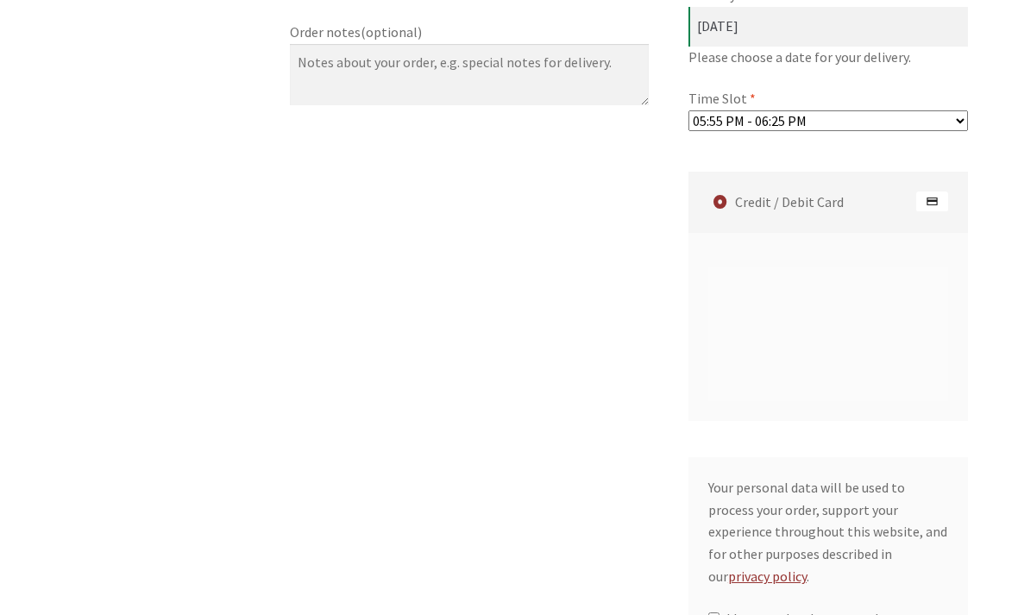
click at [719, 613] on input "I have read and agree to the website terms and conditions *" at bounding box center [713, 618] width 11 height 11
checkbox input "true"
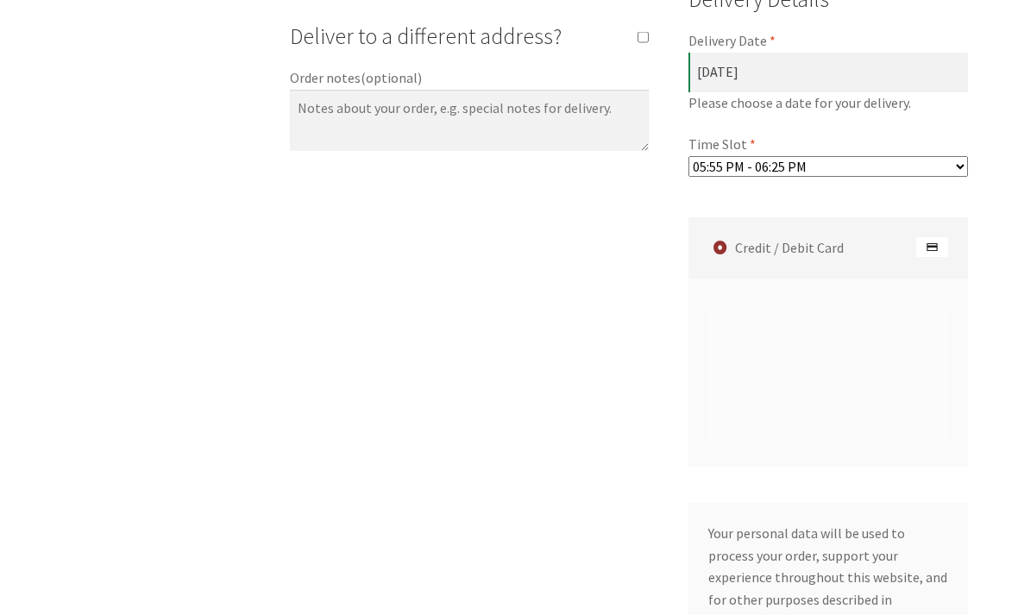
scroll to position [1440, 0]
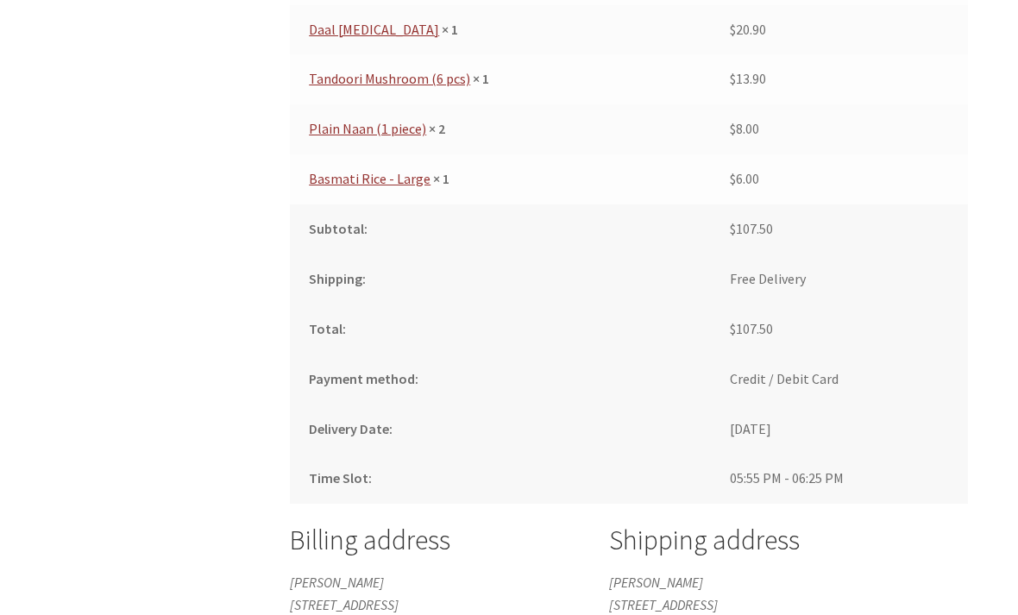
scroll to position [1064, 0]
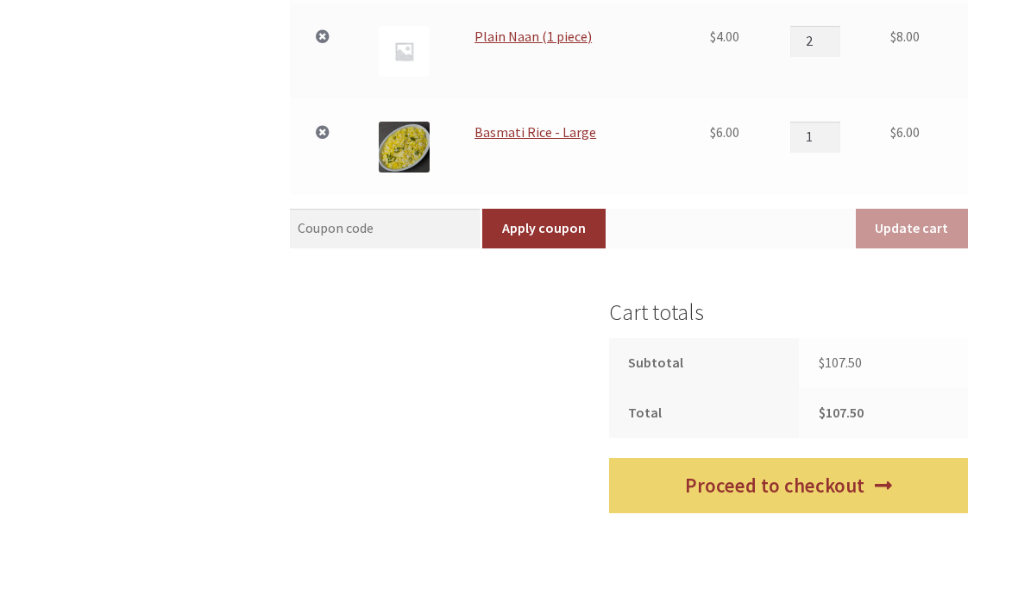
scroll to position [951, 0]
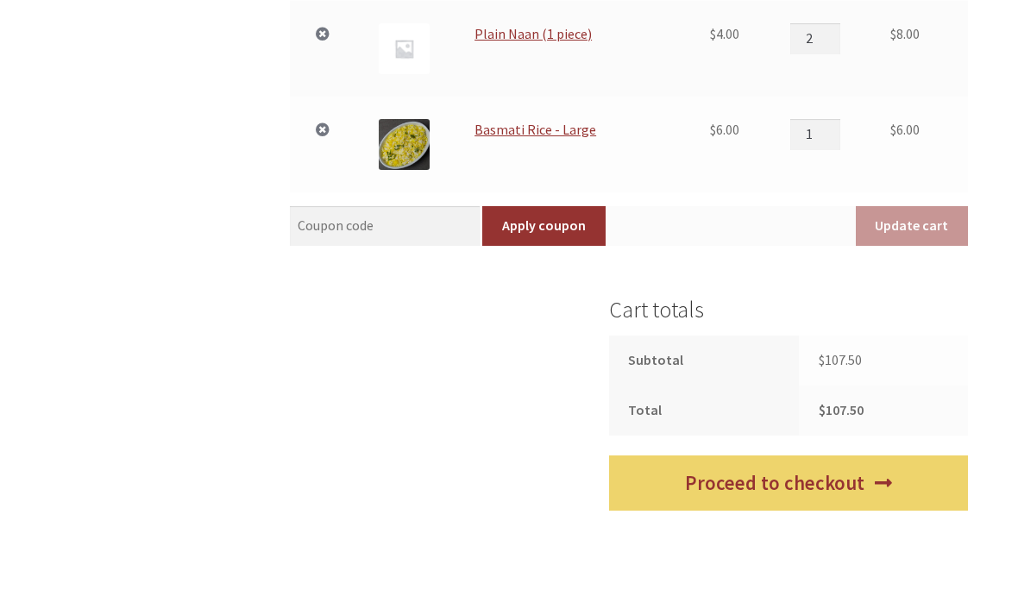
click at [804, 486] on link "Proceed to checkout" at bounding box center [788, 483] width 359 height 56
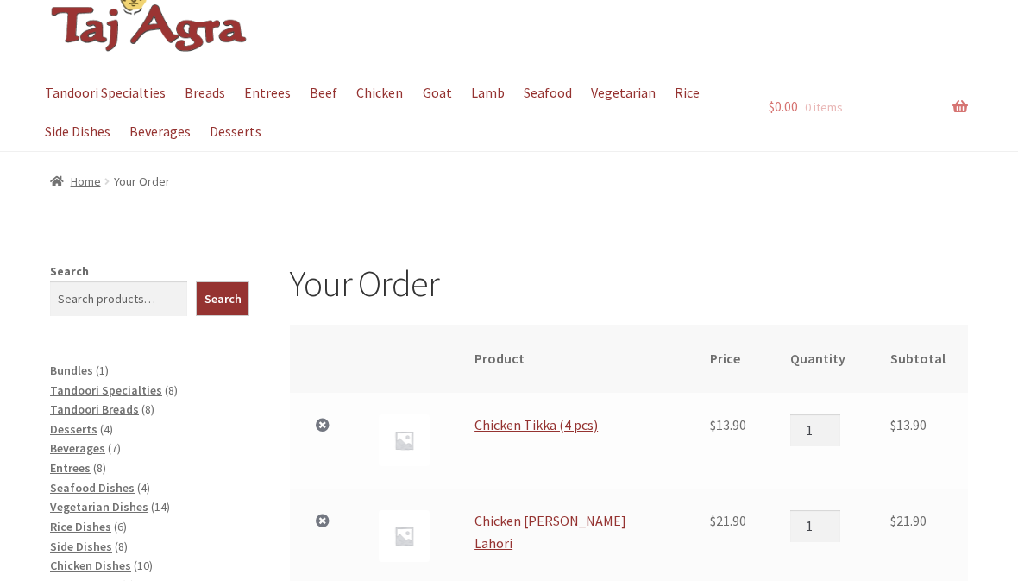
scroll to position [64, 0]
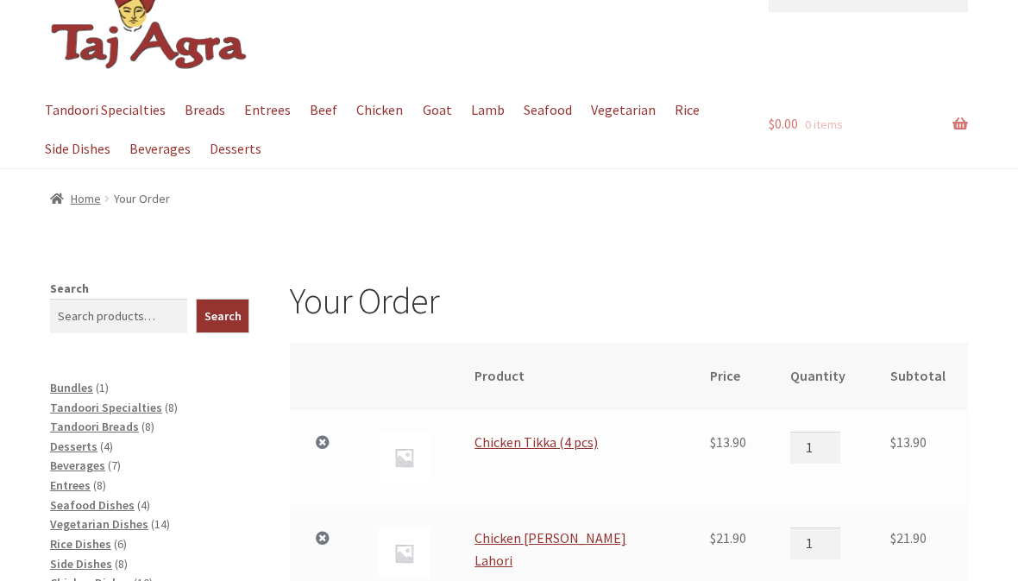
click at [87, 203] on link "Home" at bounding box center [75, 199] width 51 height 16
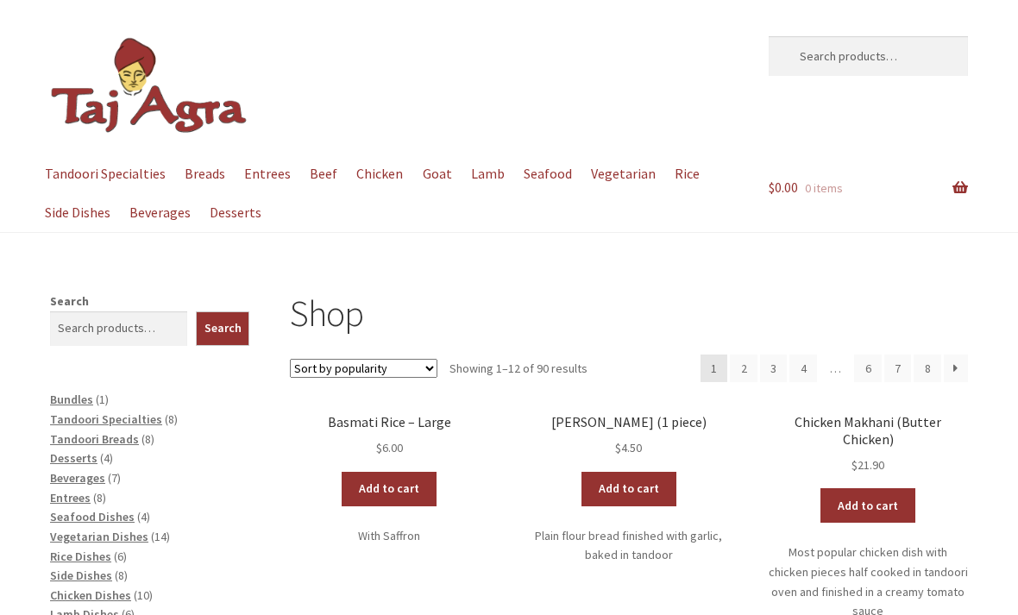
click at [84, 216] on link "Side Dishes" at bounding box center [77, 212] width 82 height 39
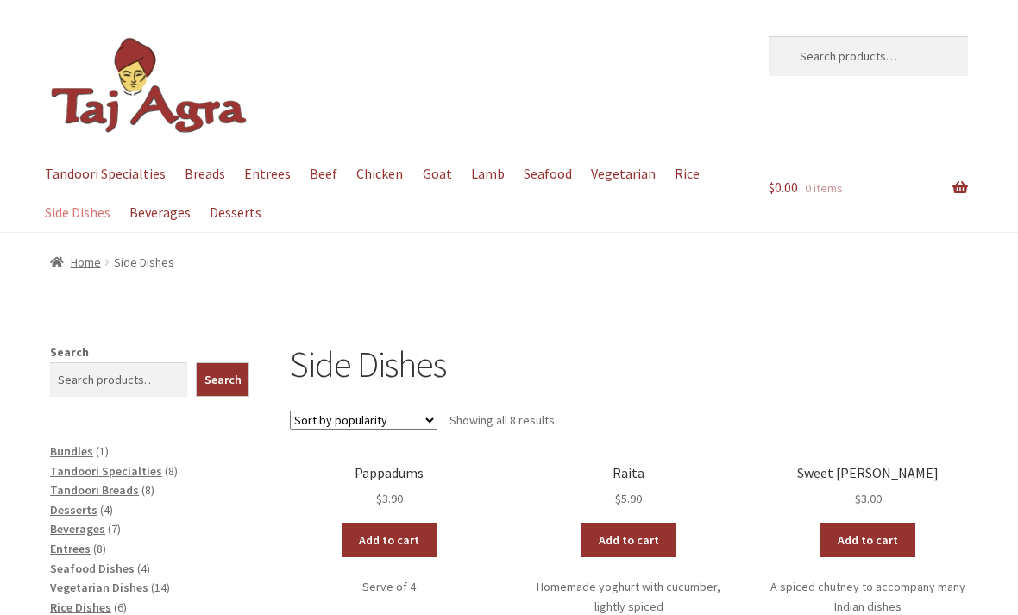
click at [92, 264] on link "Home" at bounding box center [75, 262] width 51 height 16
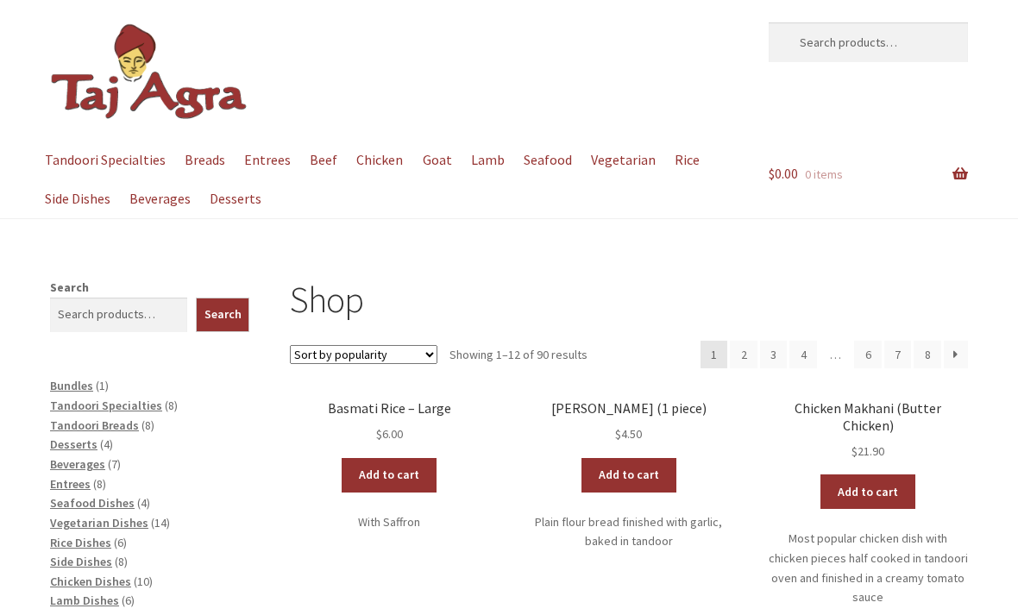
scroll to position [14, 0]
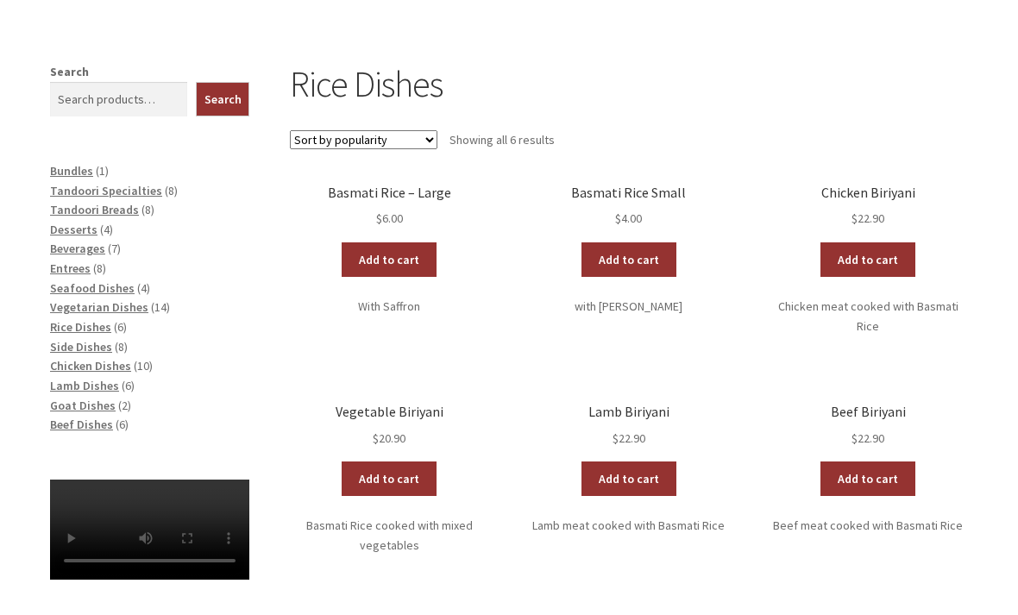
scroll to position [283, 0]
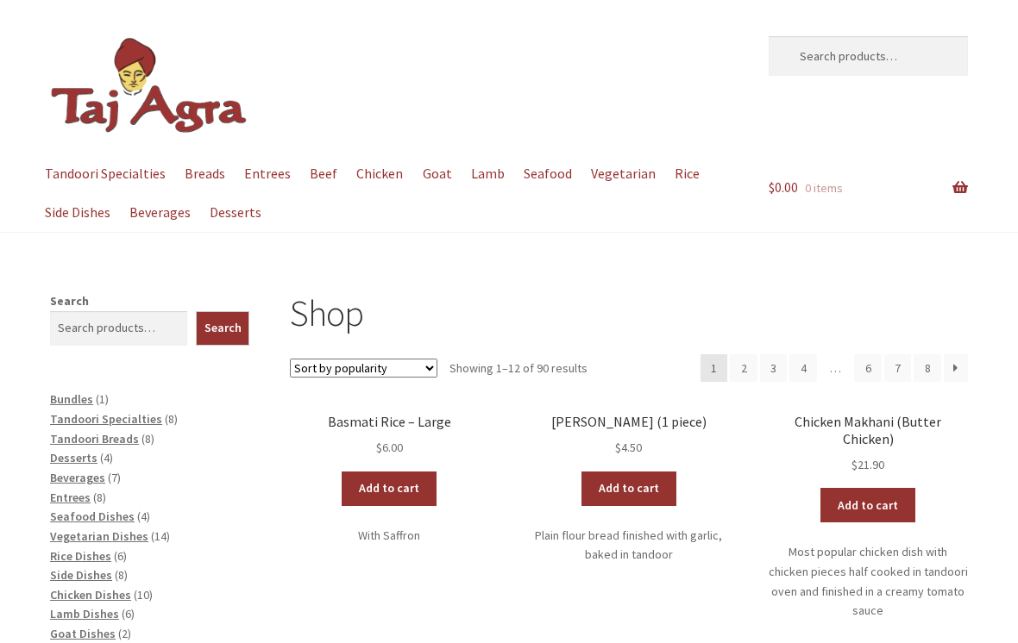
click at [963, 187] on link "$ 0.00 0 items" at bounding box center [868, 187] width 199 height 67
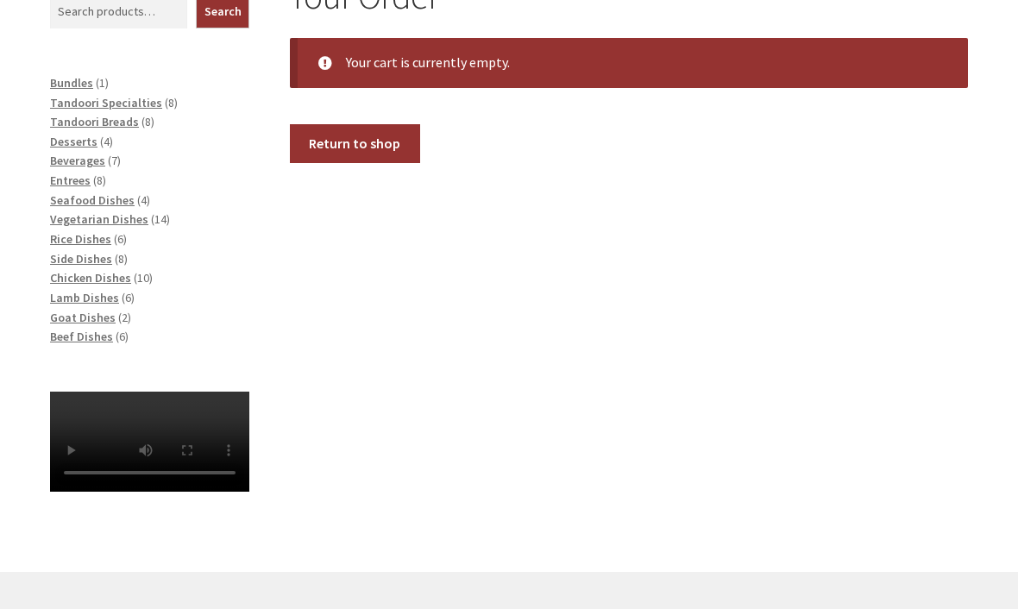
scroll to position [409, 0]
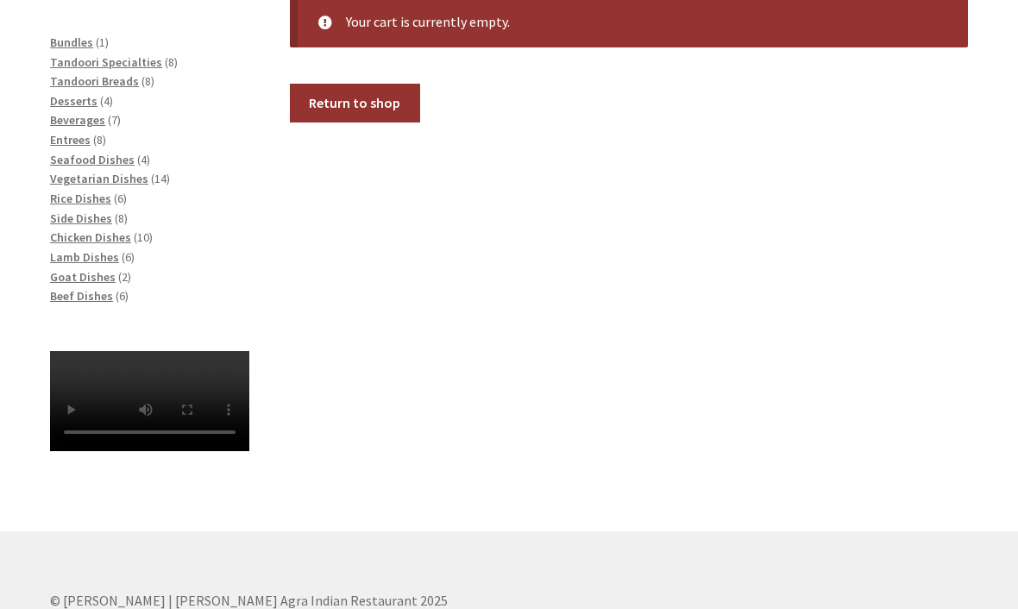
click at [127, 421] on video at bounding box center [149, 401] width 199 height 100
click at [61, 389] on video at bounding box center [149, 401] width 199 height 100
click at [22, 401] on div "Your Order Your cart is currently empty. Return to shop Search Search Bundles 1…" at bounding box center [509, 233] width 990 height 598
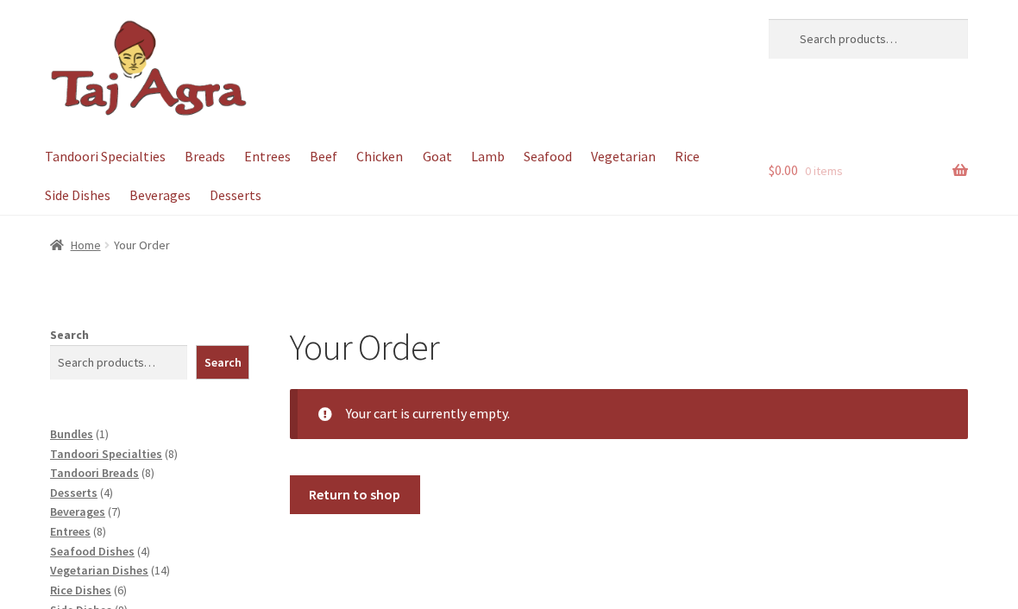
scroll to position [0, 0]
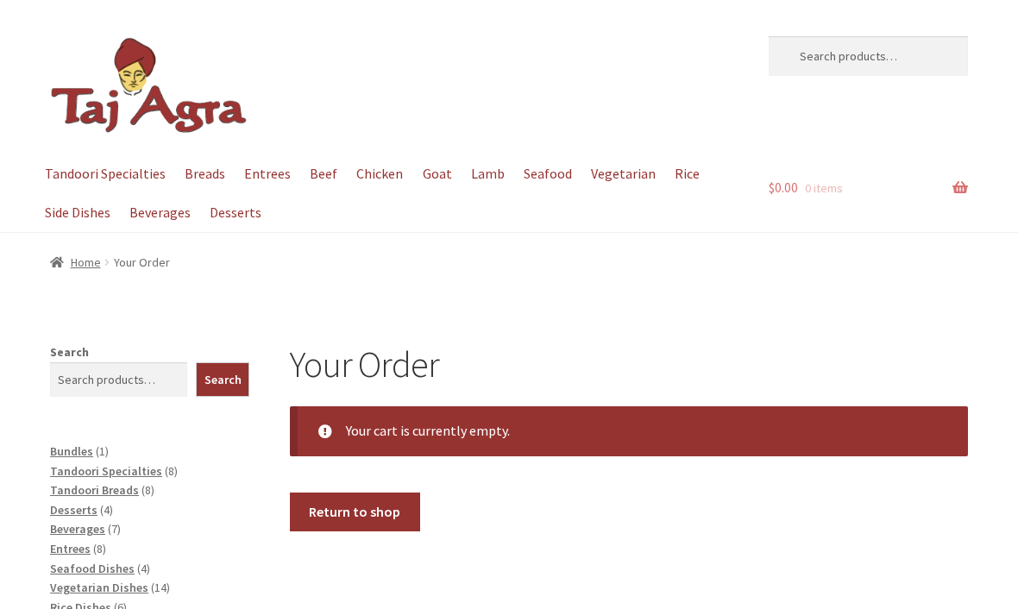
click at [154, 270] on nav "Home / Your Order" at bounding box center [509, 263] width 918 height 20
click at [132, 266] on nav "Home / Your Order" at bounding box center [509, 263] width 918 height 20
click at [143, 267] on nav "Home / Your Order" at bounding box center [509, 263] width 918 height 20
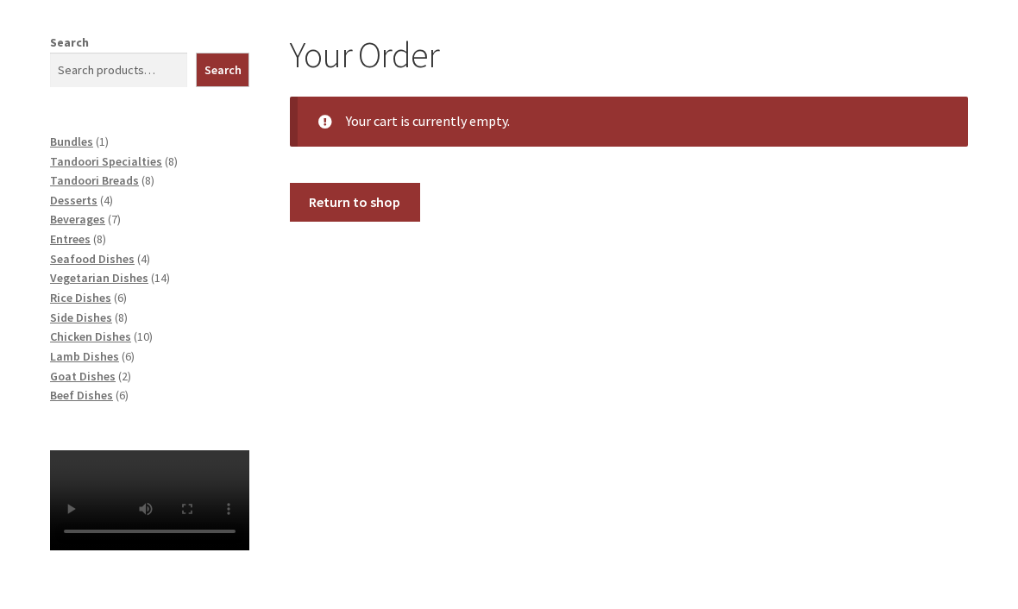
scroll to position [312, 0]
